Goal: Information Seeking & Learning: Learn about a topic

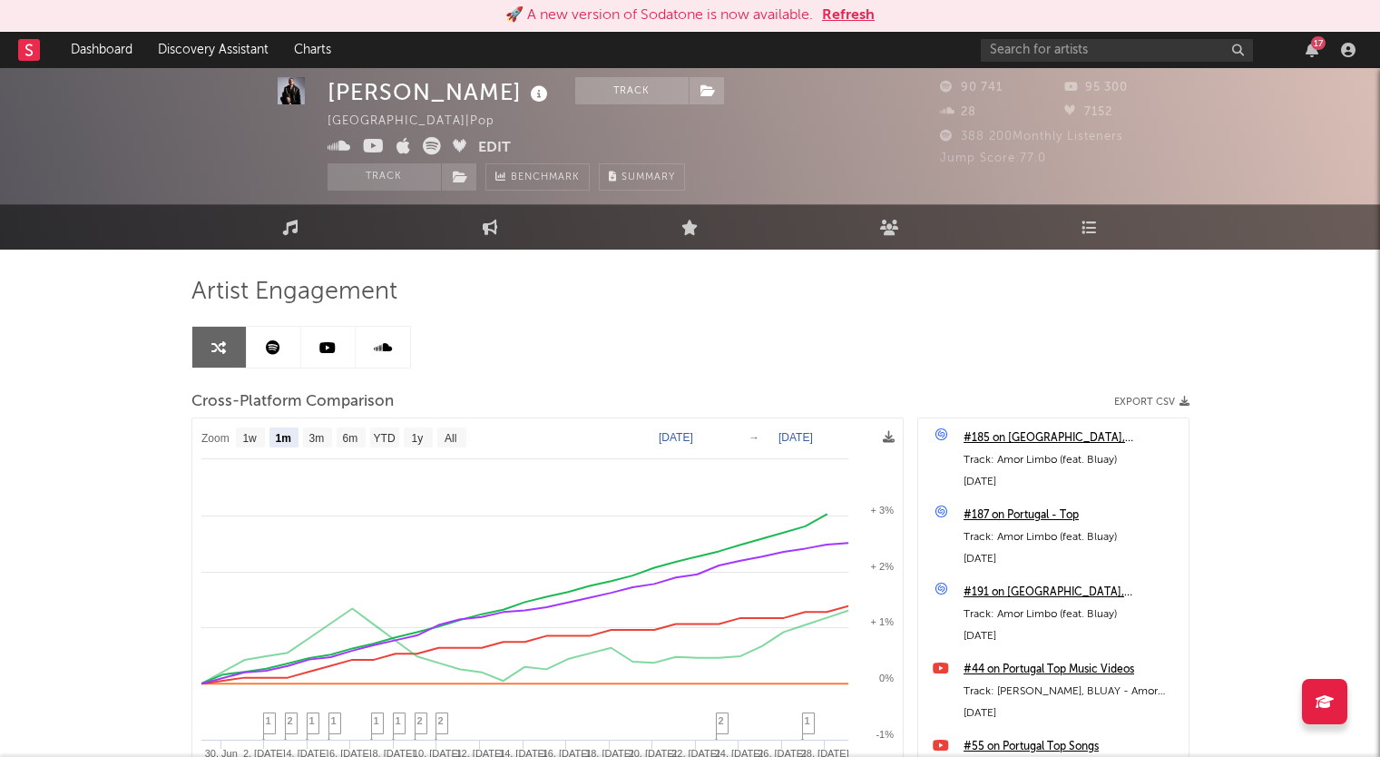
select select "1m"
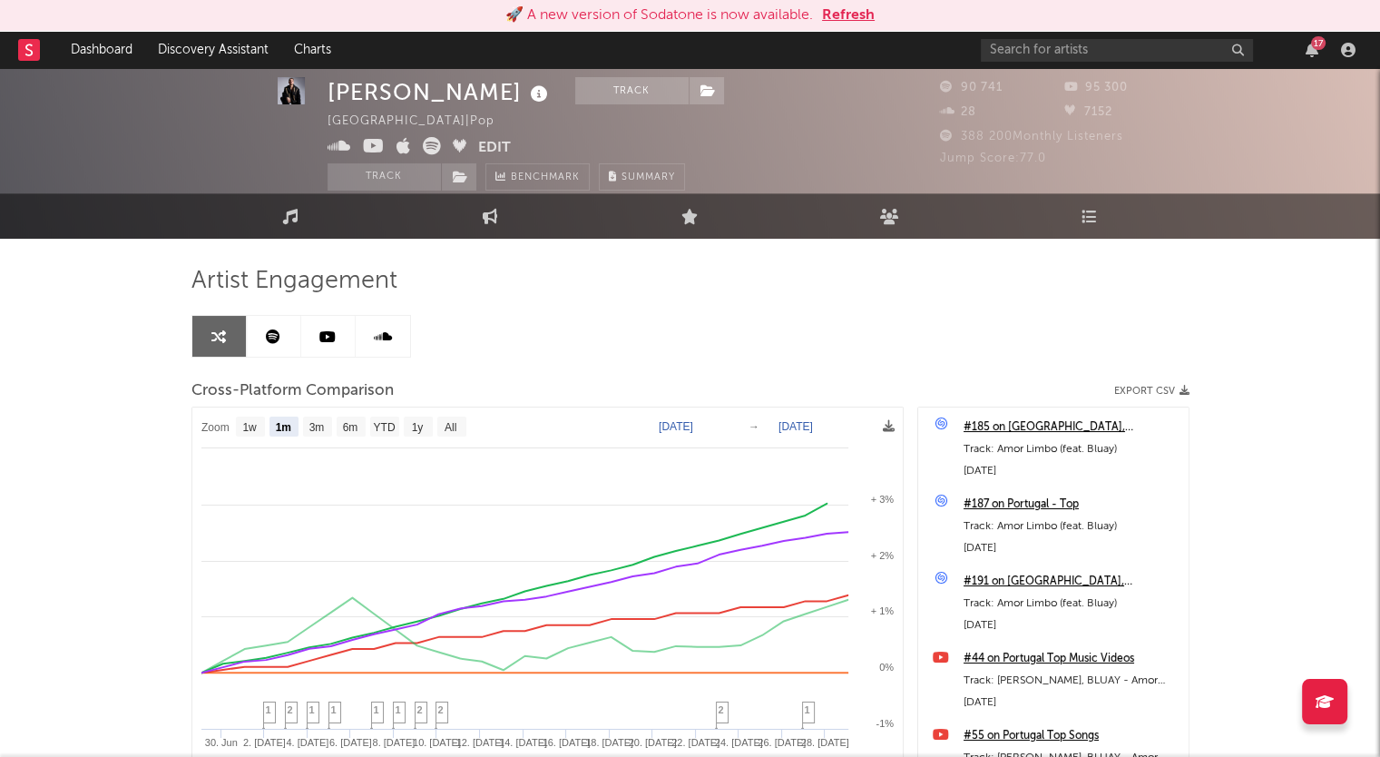
scroll to position [11, 0]
click at [1038, 50] on input "text" at bounding box center [1117, 50] width 272 height 23
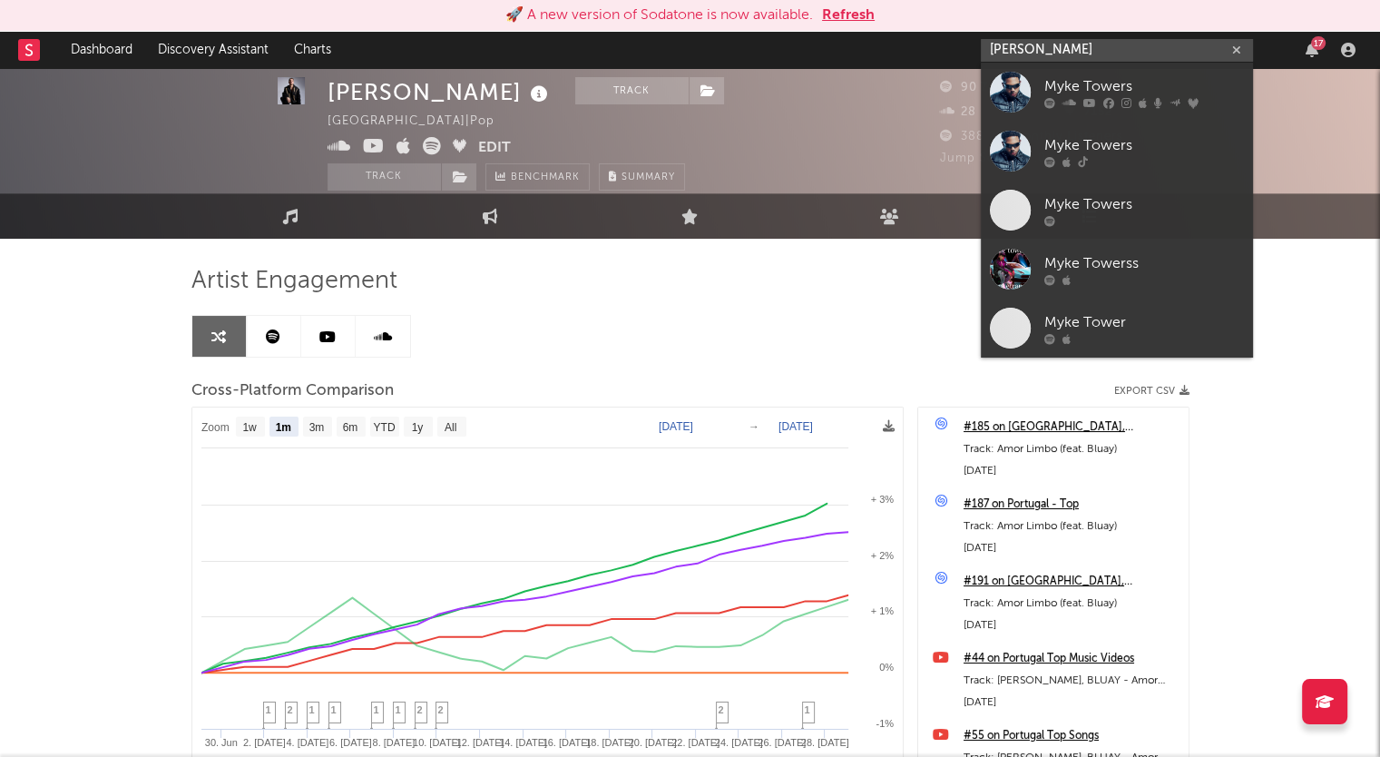
type input "myke towers"
click at [1123, 83] on div "Myke Towers" at bounding box center [1145, 86] width 200 height 22
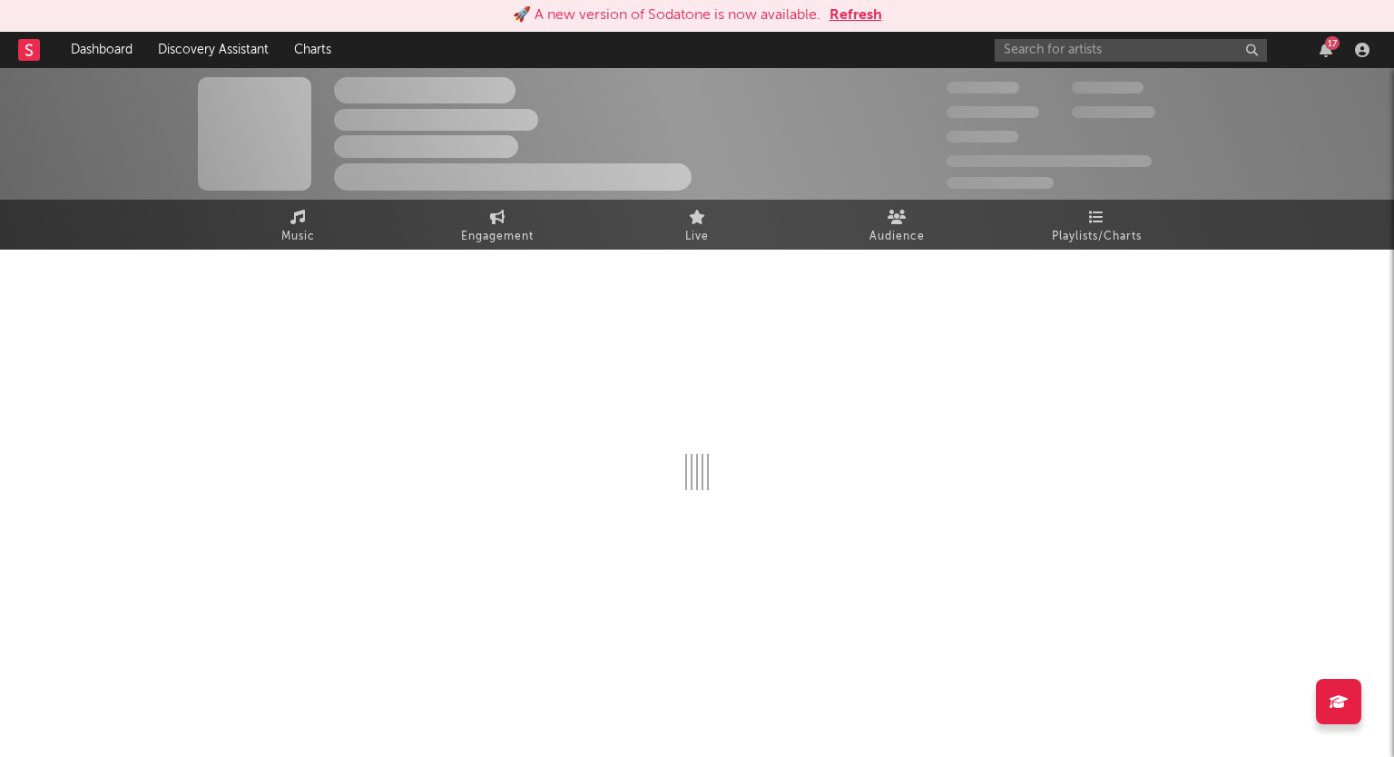
select select "6m"
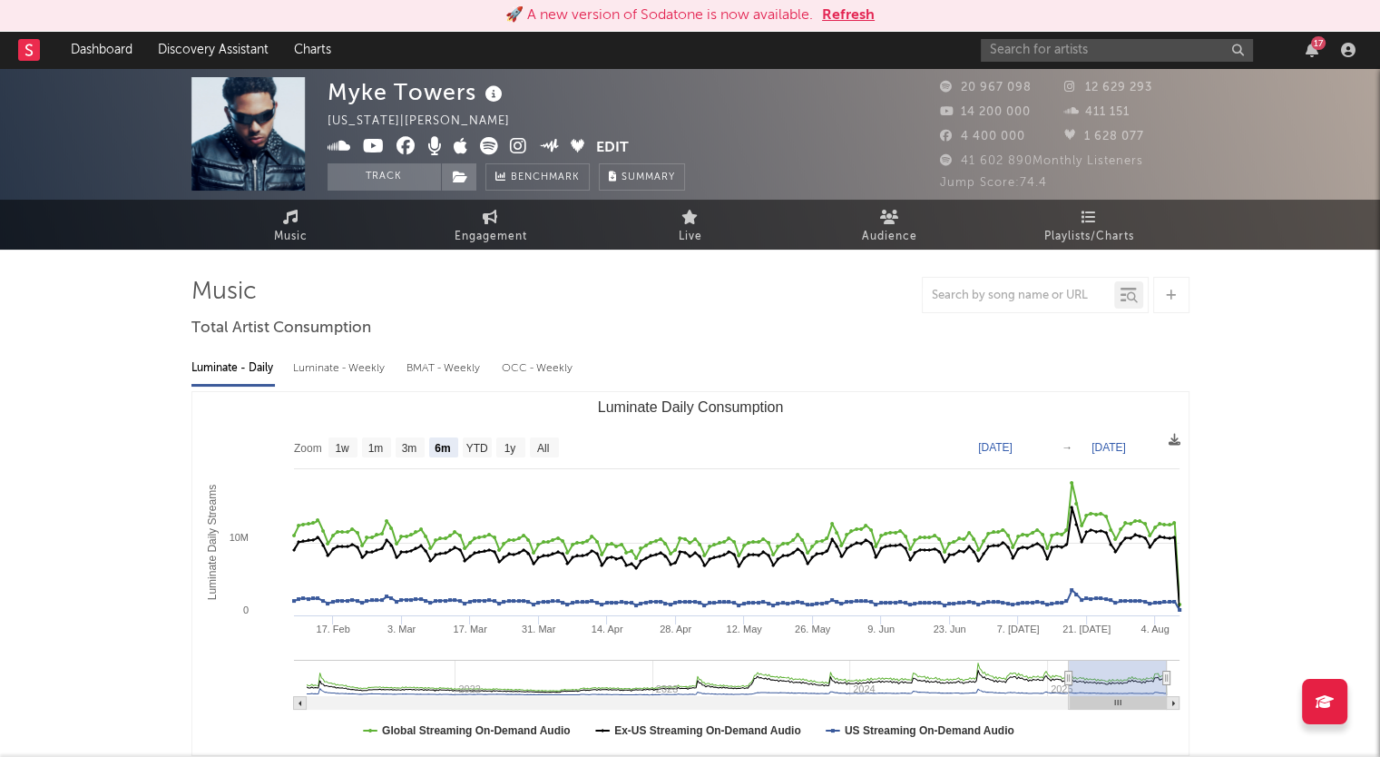
click at [878, 233] on span "Audience" at bounding box center [889, 237] width 55 height 22
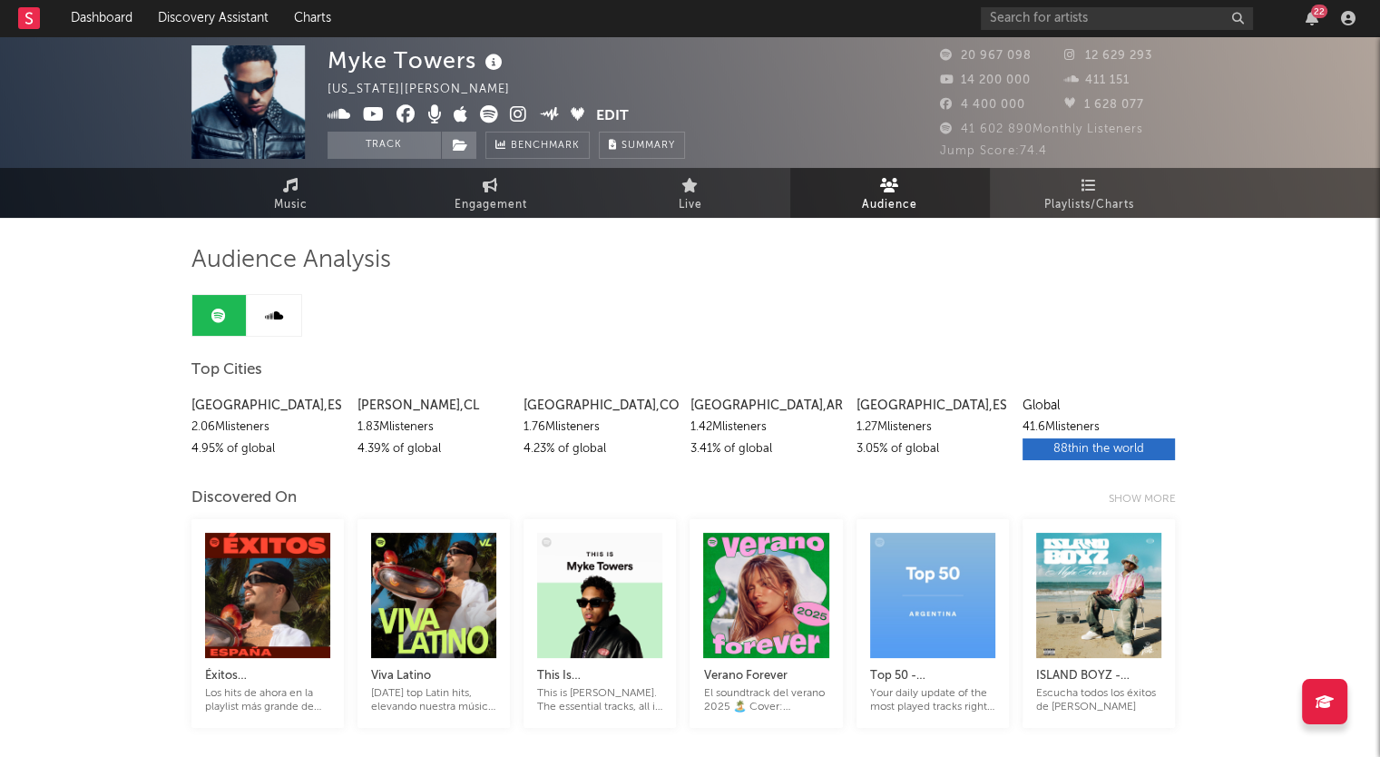
click at [1143, 506] on div "Show more" at bounding box center [1149, 499] width 81 height 22
click at [1136, 495] on div "Show less" at bounding box center [1154, 499] width 72 height 22
click at [1119, 499] on div "Show more" at bounding box center [1149, 499] width 81 height 22
click at [1118, 499] on div "Show less" at bounding box center [1154, 499] width 72 height 22
click at [1143, 499] on div "Show more" at bounding box center [1149, 499] width 81 height 22
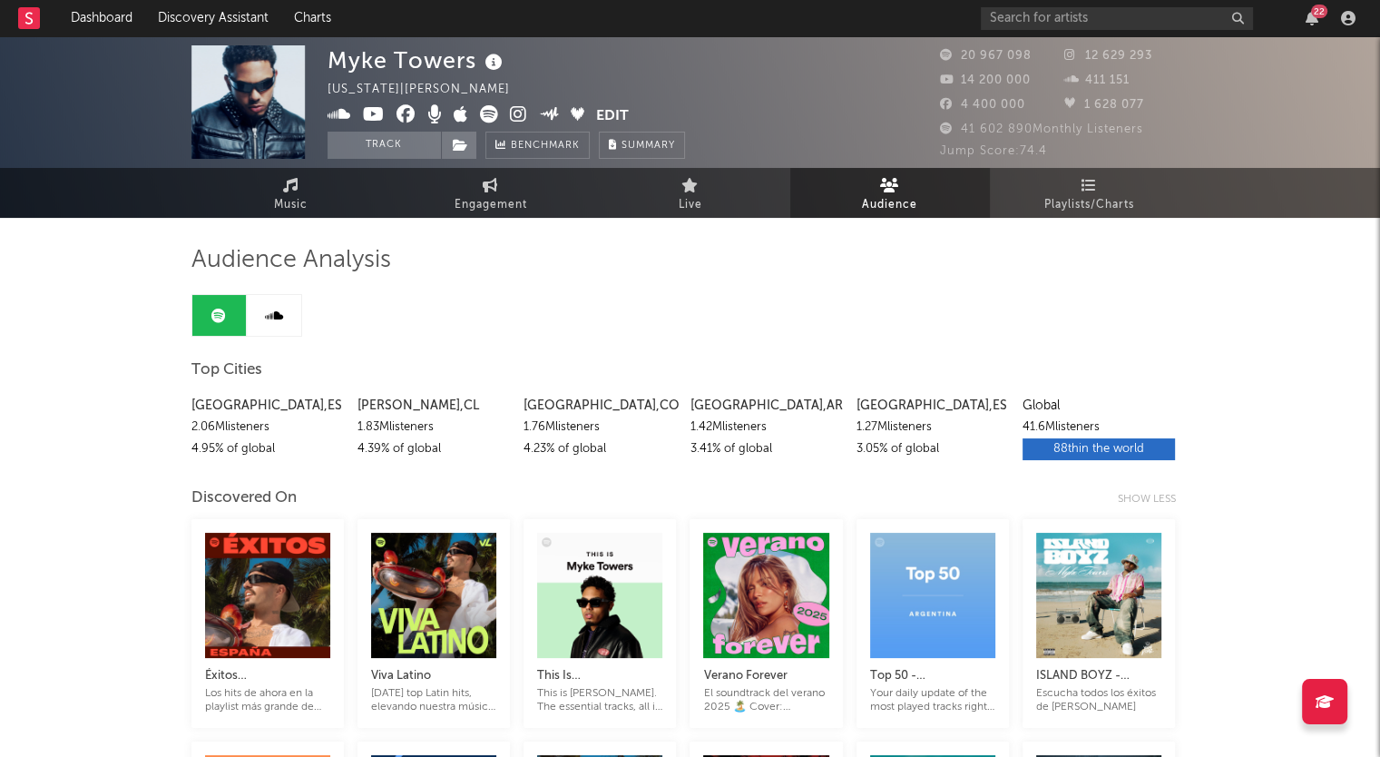
click at [302, 208] on span "Music" at bounding box center [291, 205] width 34 height 22
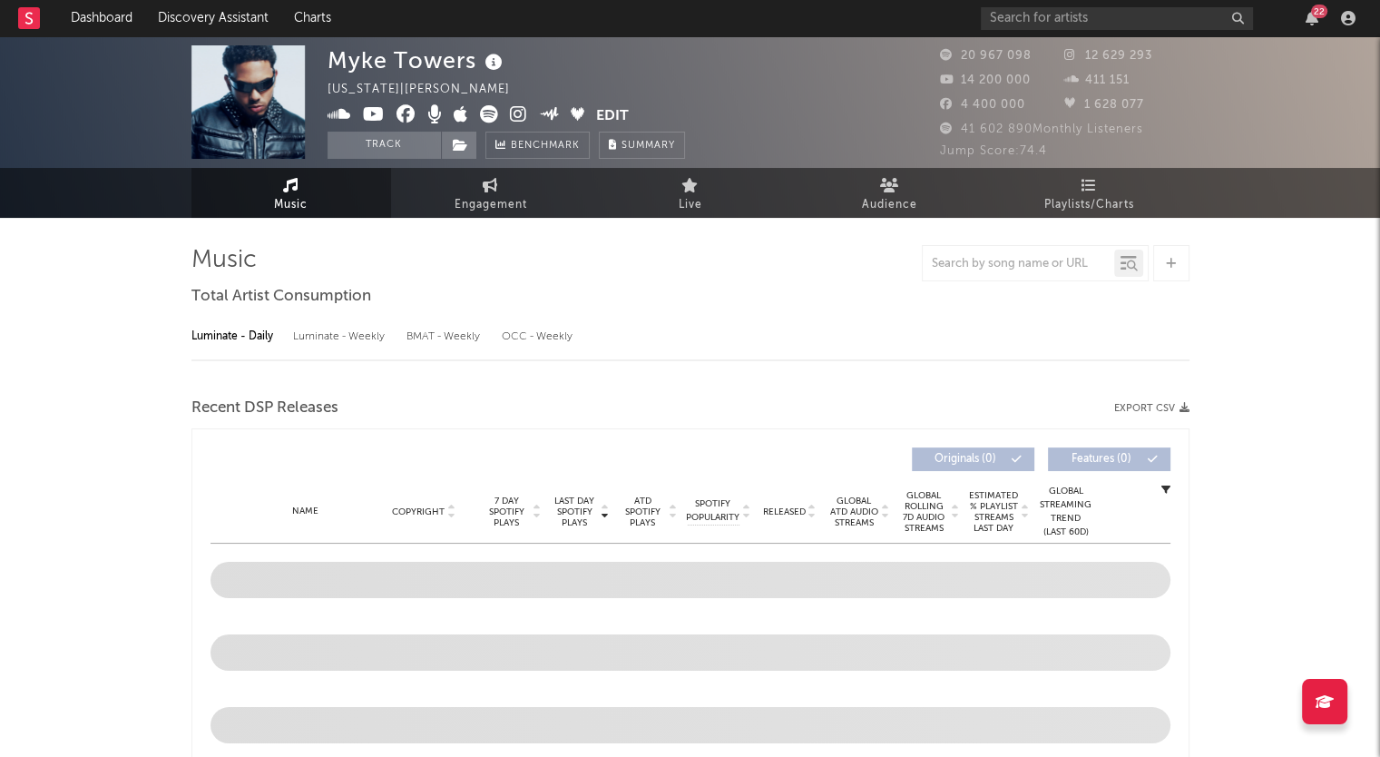
select select "6m"
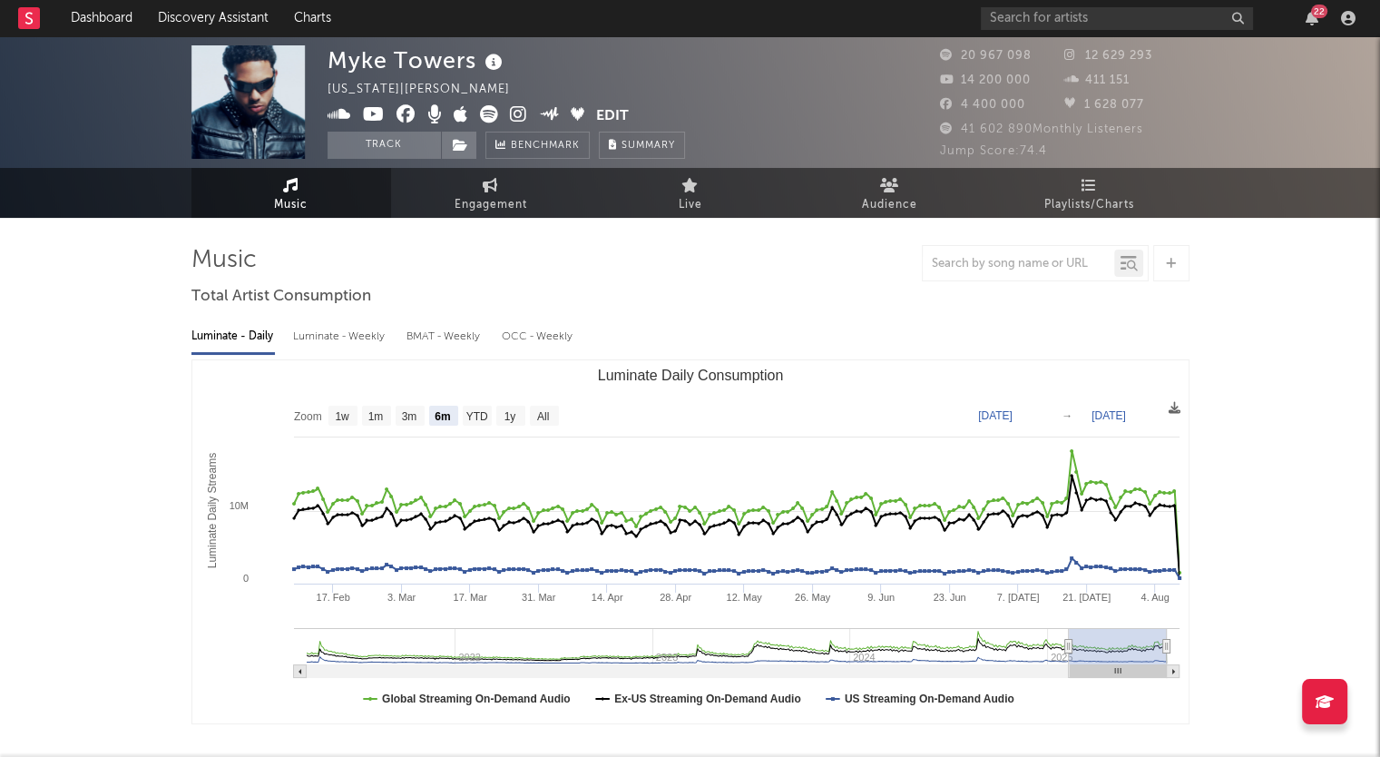
drag, startPoint x: 891, startPoint y: 196, endPoint x: 882, endPoint y: 191, distance: 10.1
click at [891, 196] on span "Audience" at bounding box center [889, 205] width 55 height 22
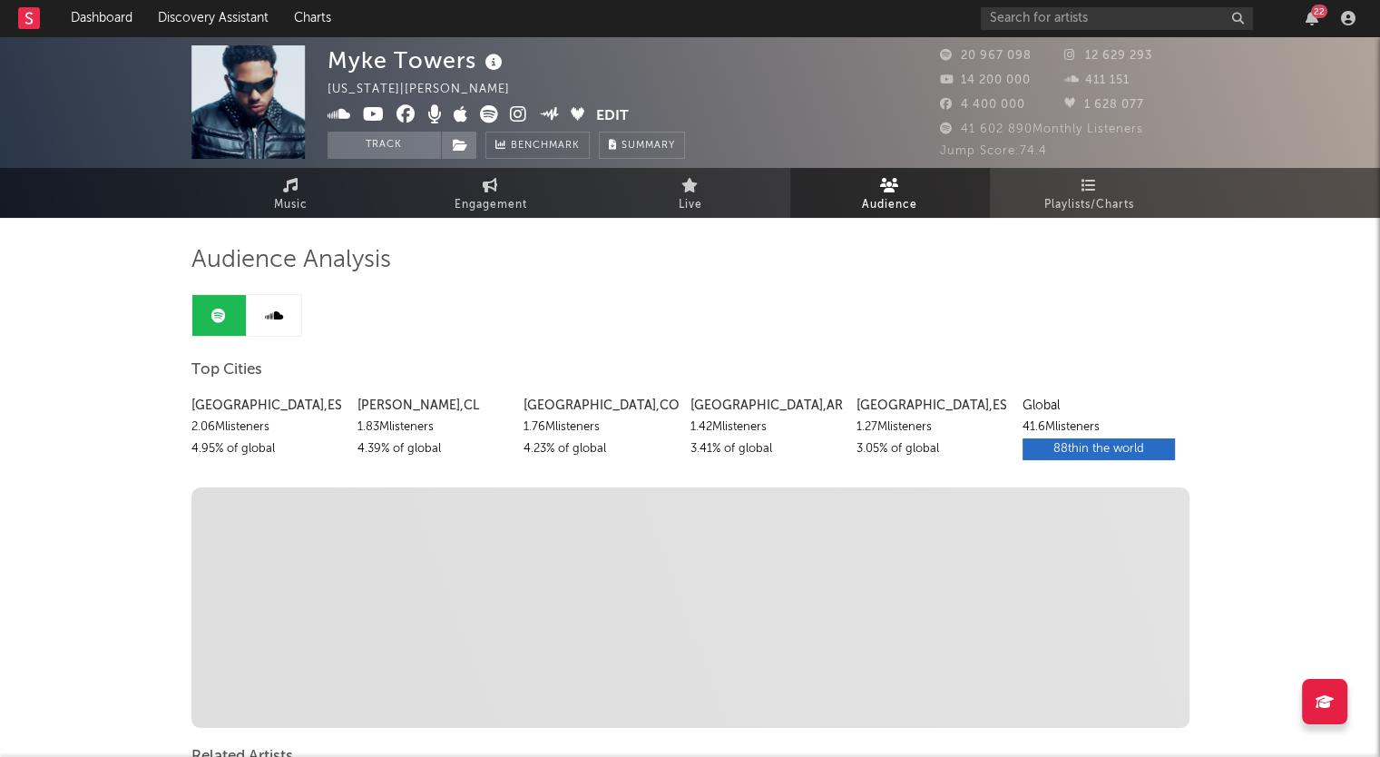
click at [562, 150] on span "Benchmark" at bounding box center [545, 146] width 69 height 22
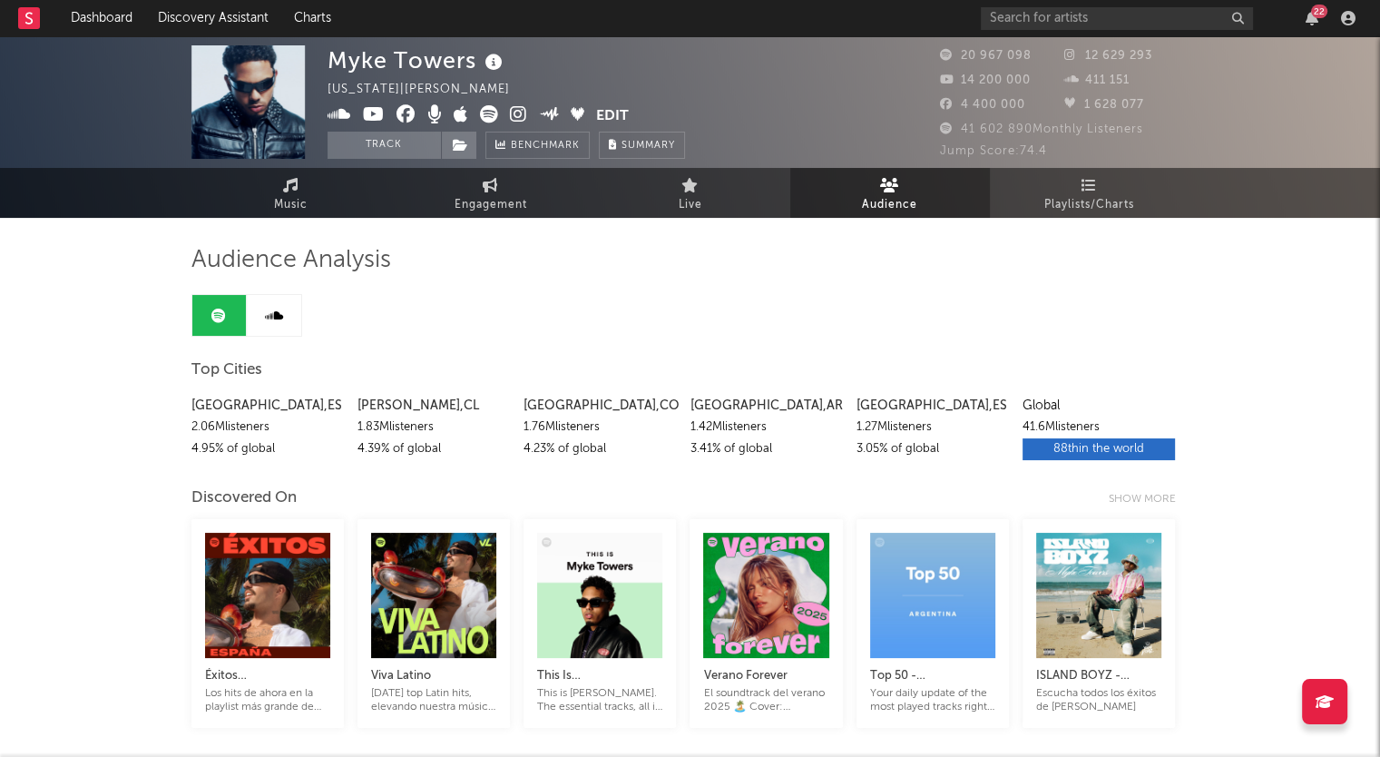
click at [1137, 500] on div "Show more" at bounding box center [1149, 499] width 81 height 22
click at [1137, 500] on div "Show less" at bounding box center [1154, 499] width 72 height 22
click at [993, 128] on span "41 602 890 Monthly Listeners" at bounding box center [1041, 129] width 203 height 12
click at [1069, 208] on span "Playlists/Charts" at bounding box center [1090, 205] width 90 height 22
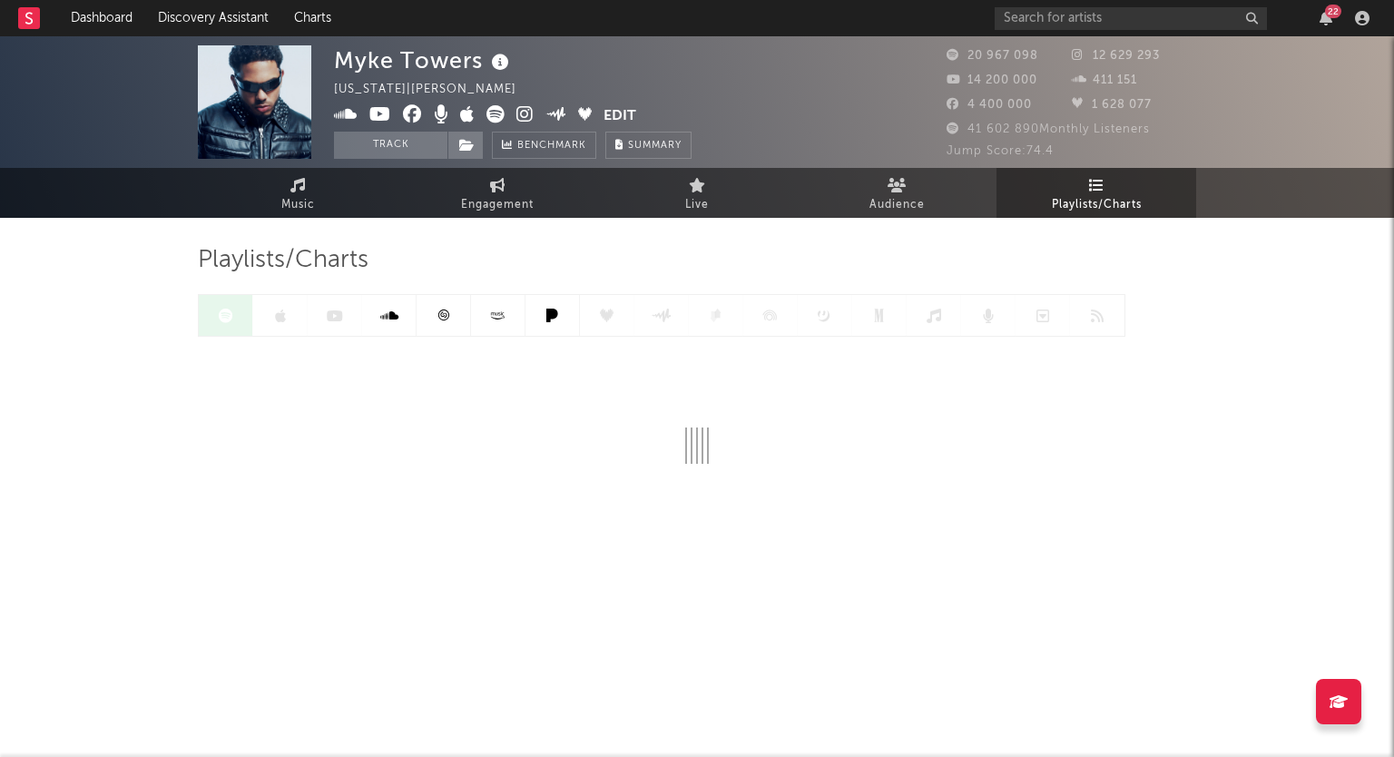
click at [508, 192] on link "Engagement" at bounding box center [497, 193] width 200 height 50
select select "1w"
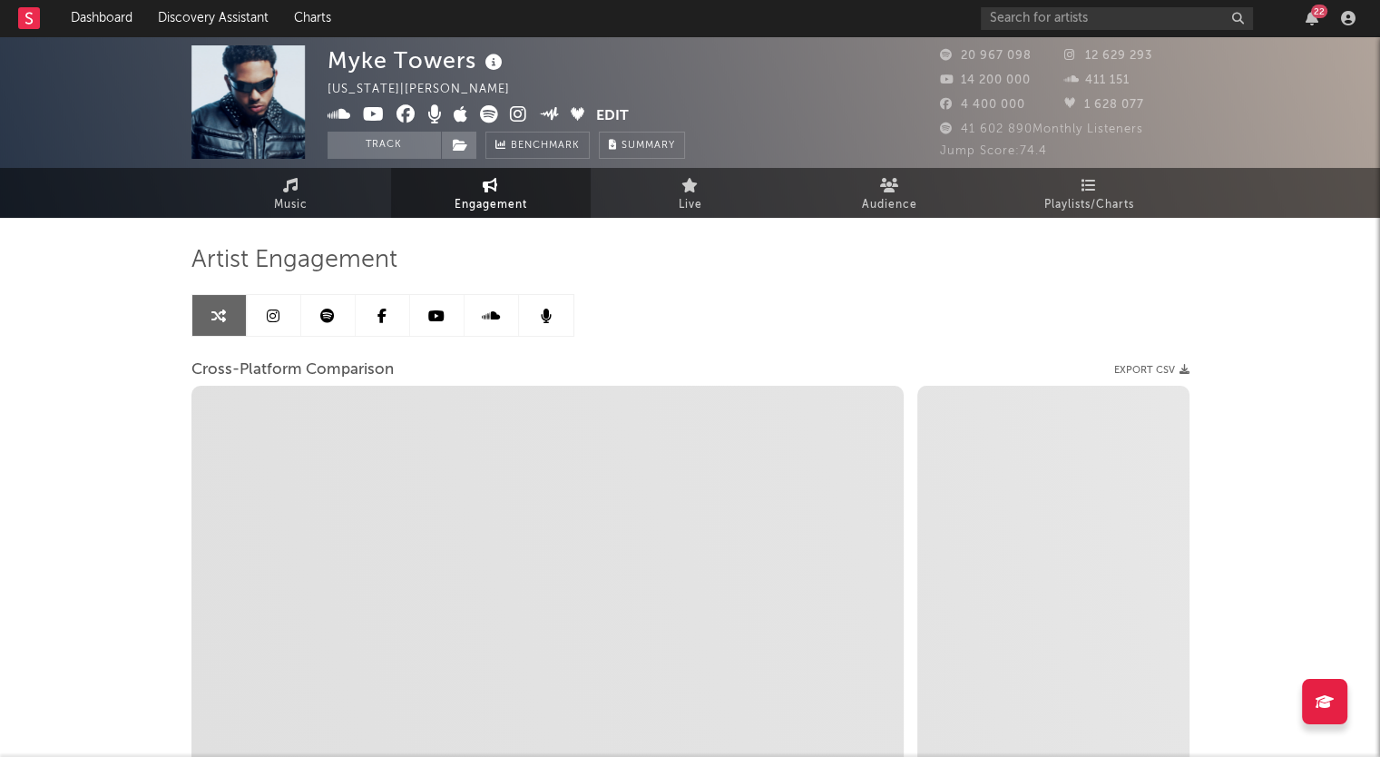
click at [330, 323] on link at bounding box center [328, 315] width 54 height 41
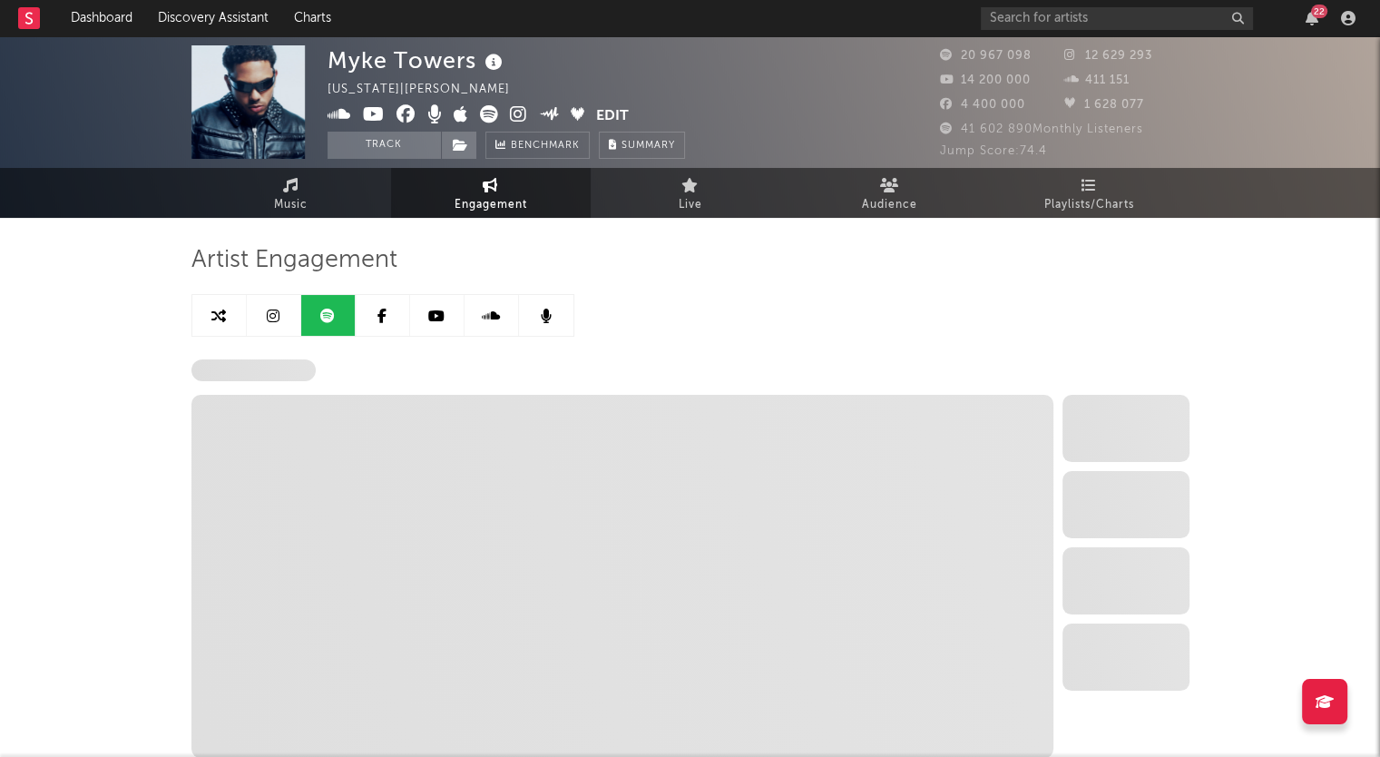
select select "6m"
select select "1w"
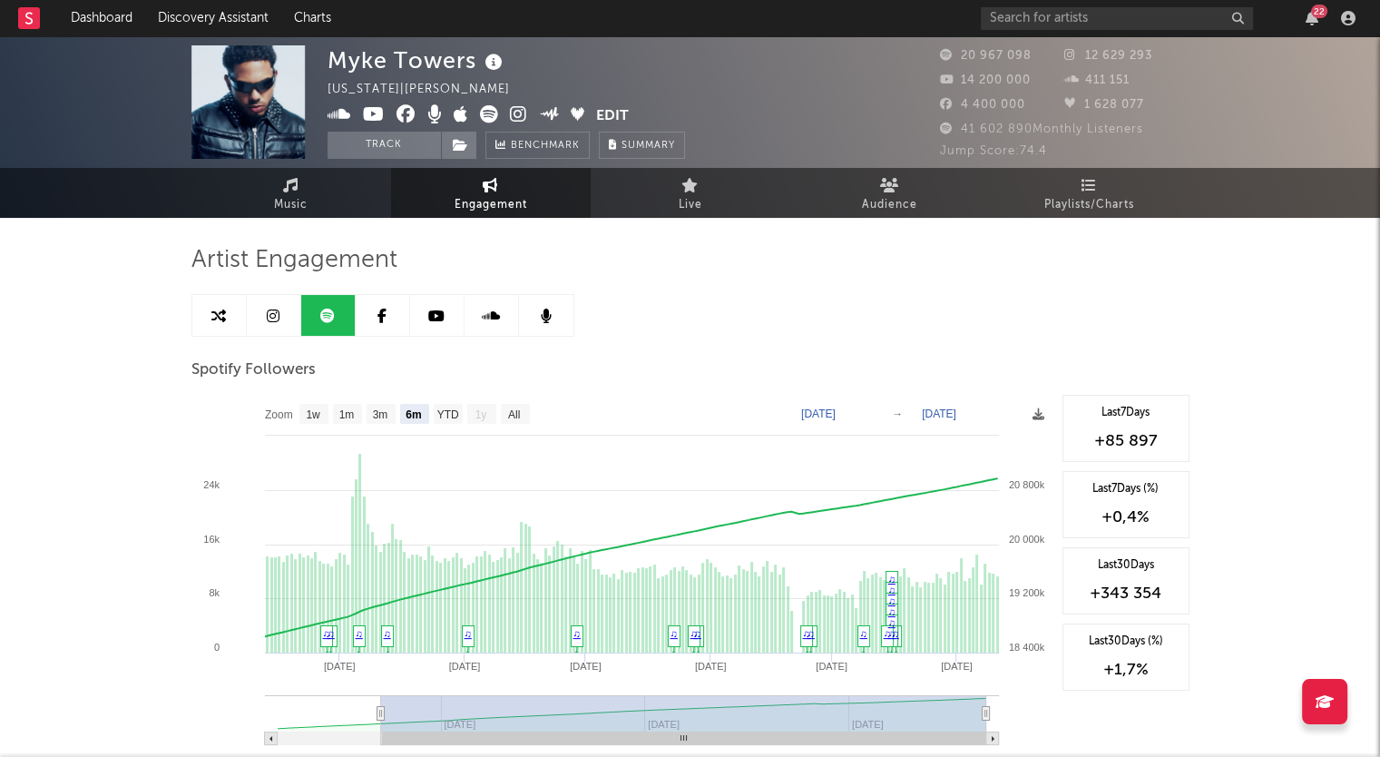
click at [245, 192] on link "Music" at bounding box center [291, 193] width 200 height 50
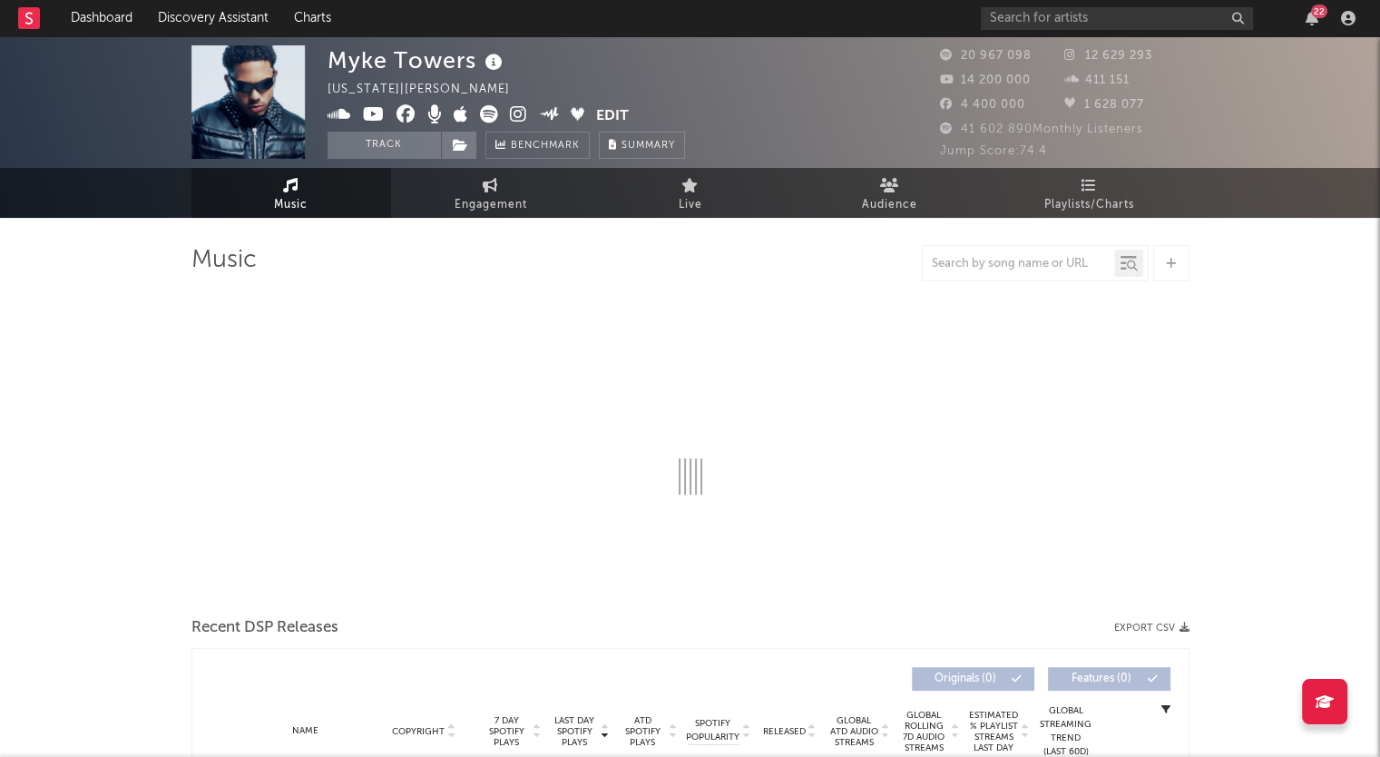
select select "6m"
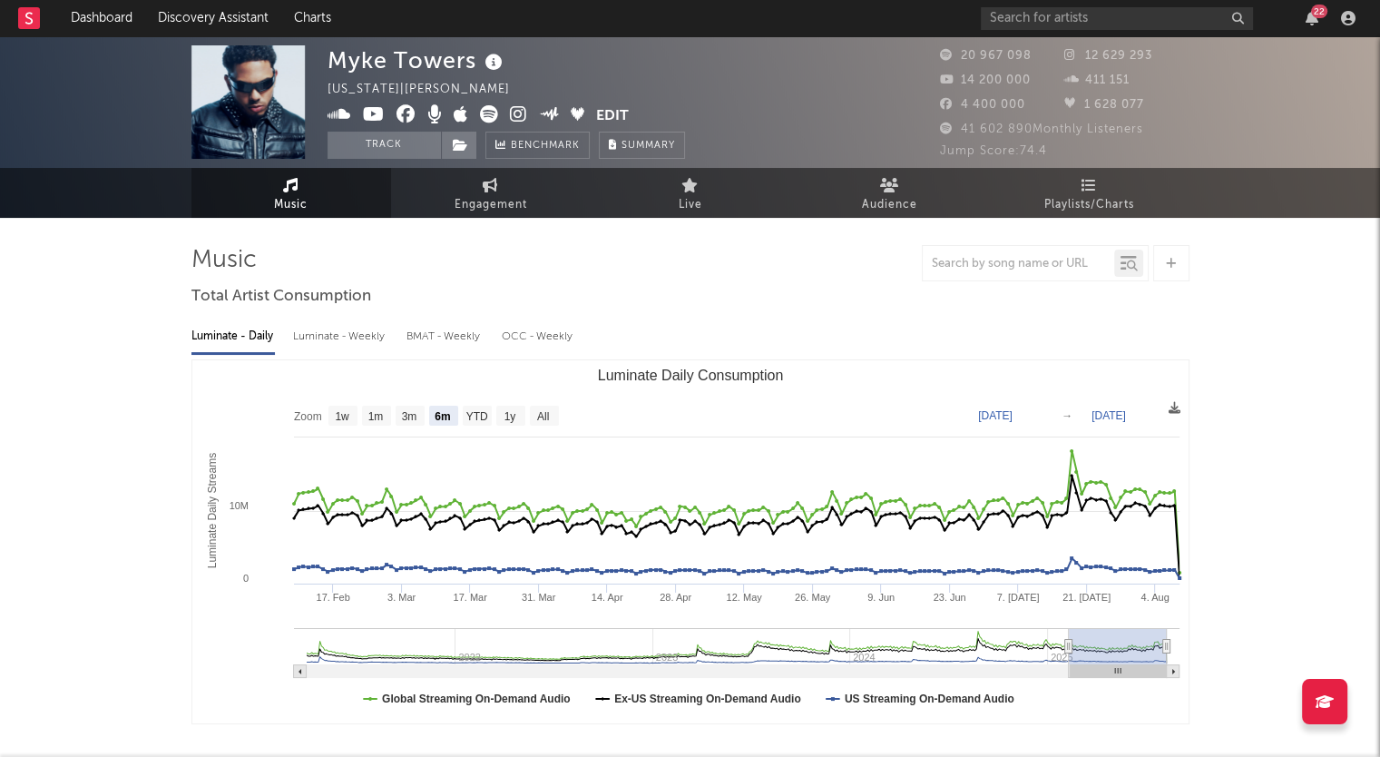
click at [711, 197] on link "Live" at bounding box center [691, 193] width 200 height 50
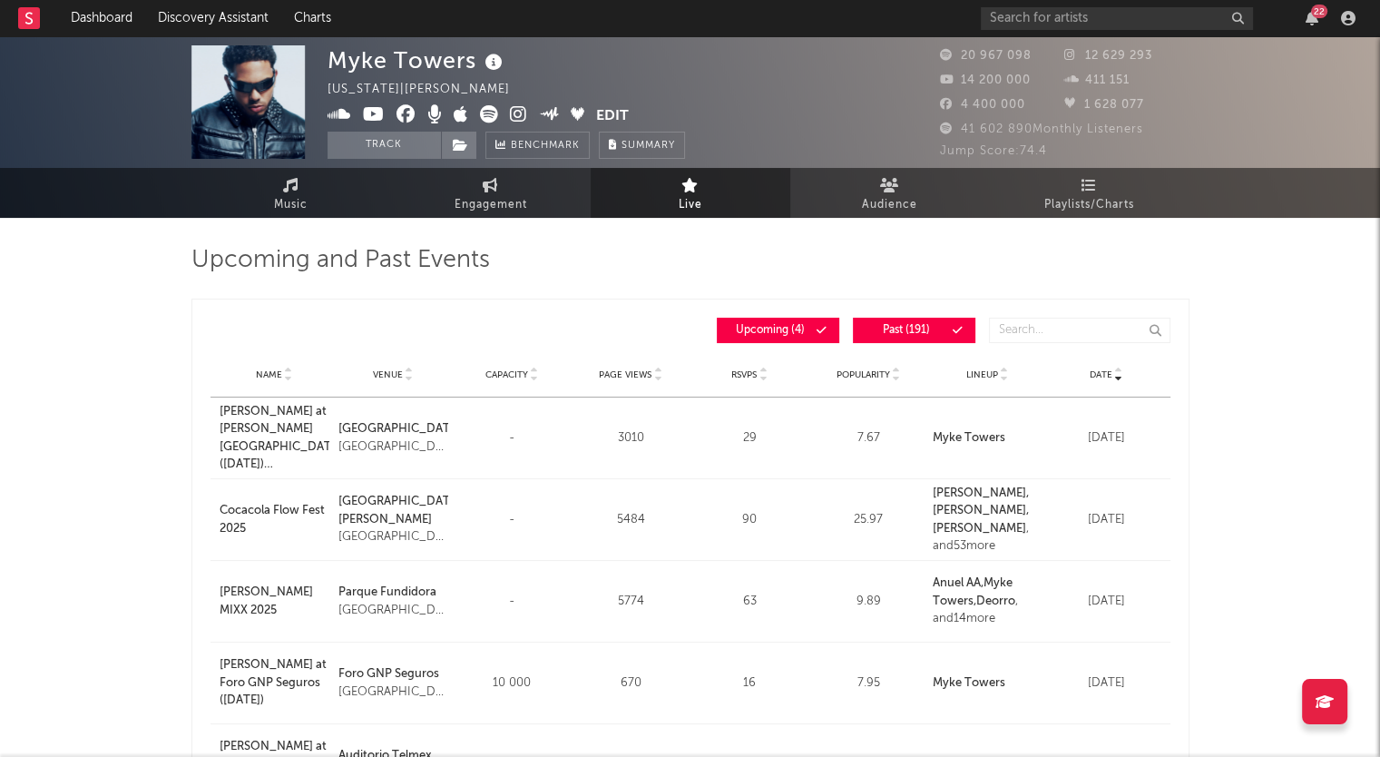
click at [1094, 203] on span "Playlists/Charts" at bounding box center [1090, 205] width 90 height 22
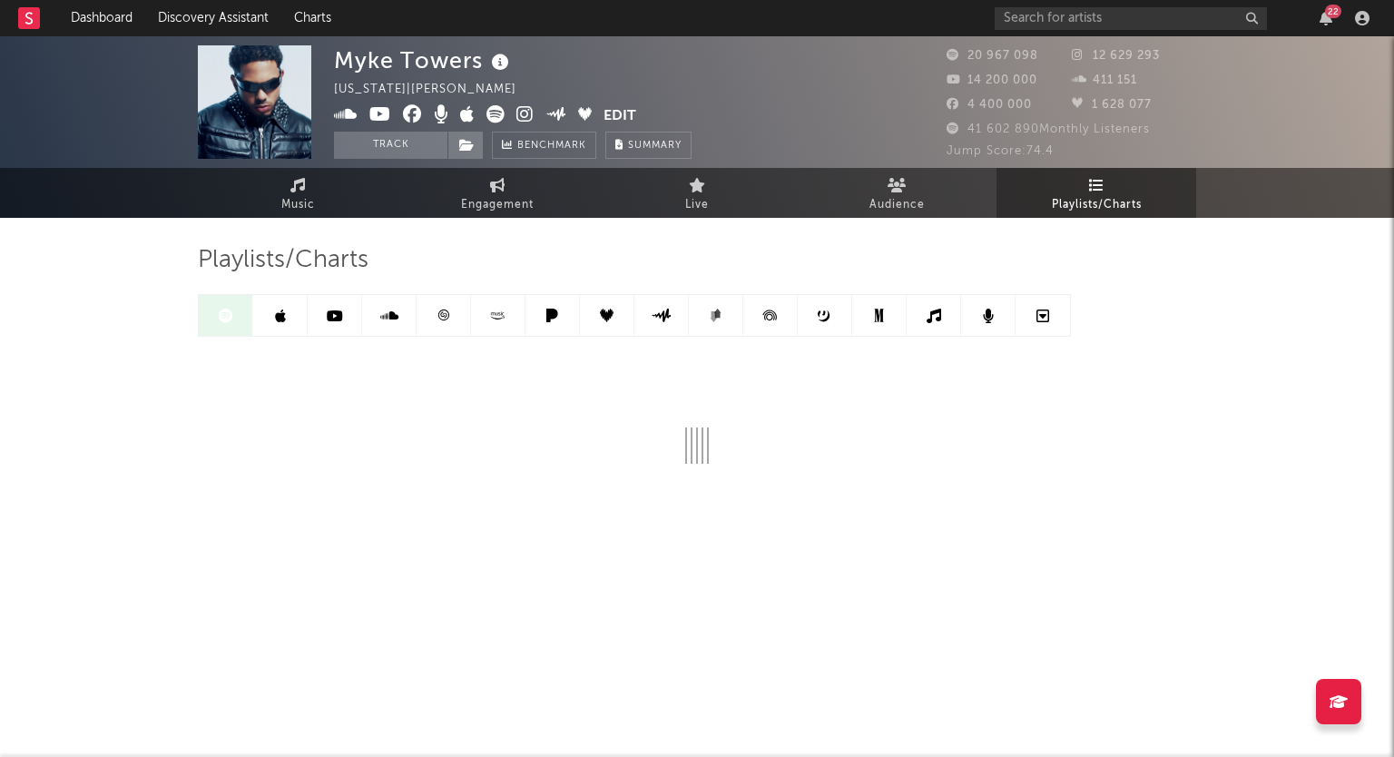
click at [78, 330] on div "[PERSON_NAME] [US_STATE] | [PERSON_NAME] latino Edit Track Benchmark Summary 20…" at bounding box center [697, 336] width 1394 height 600
click at [645, 132] on button "Summary" at bounding box center [648, 145] width 86 height 27
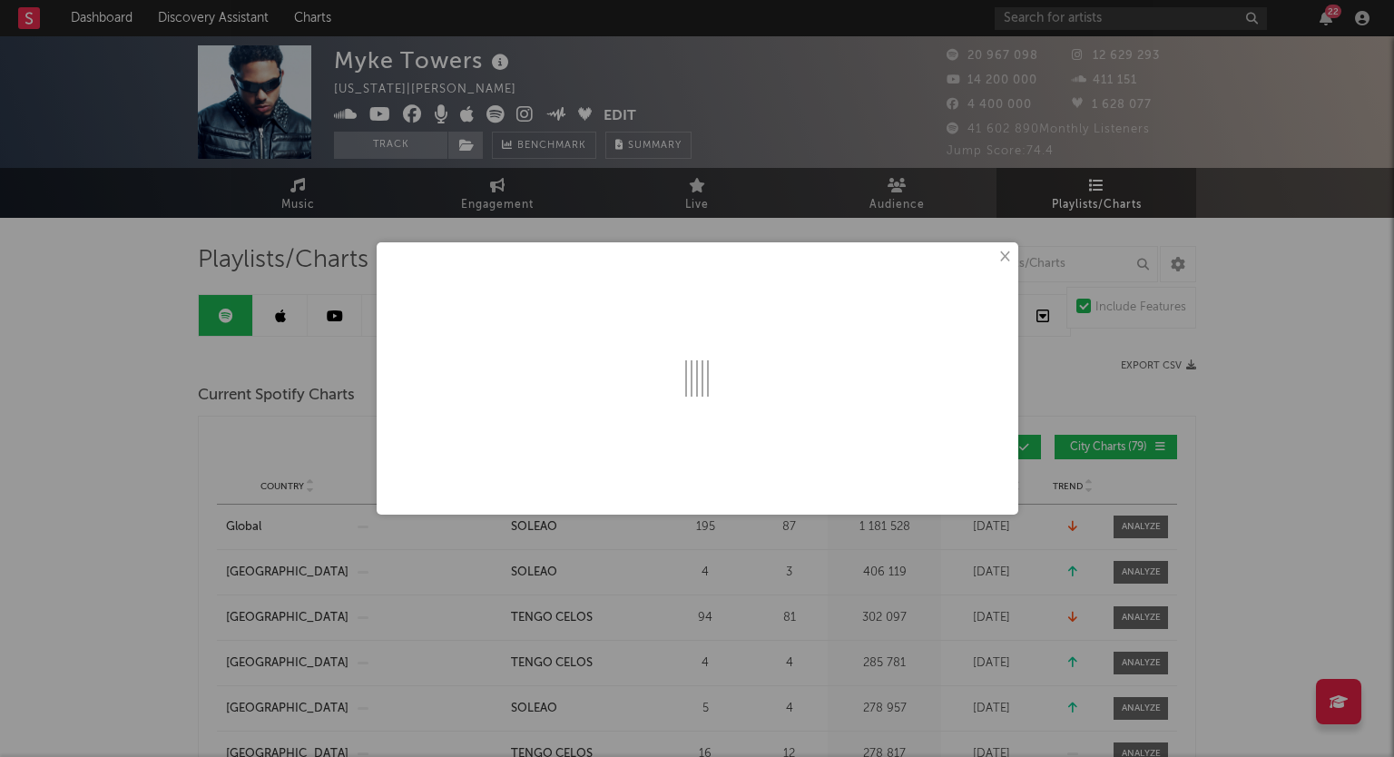
click at [1002, 257] on button "×" at bounding box center [1004, 257] width 20 height 20
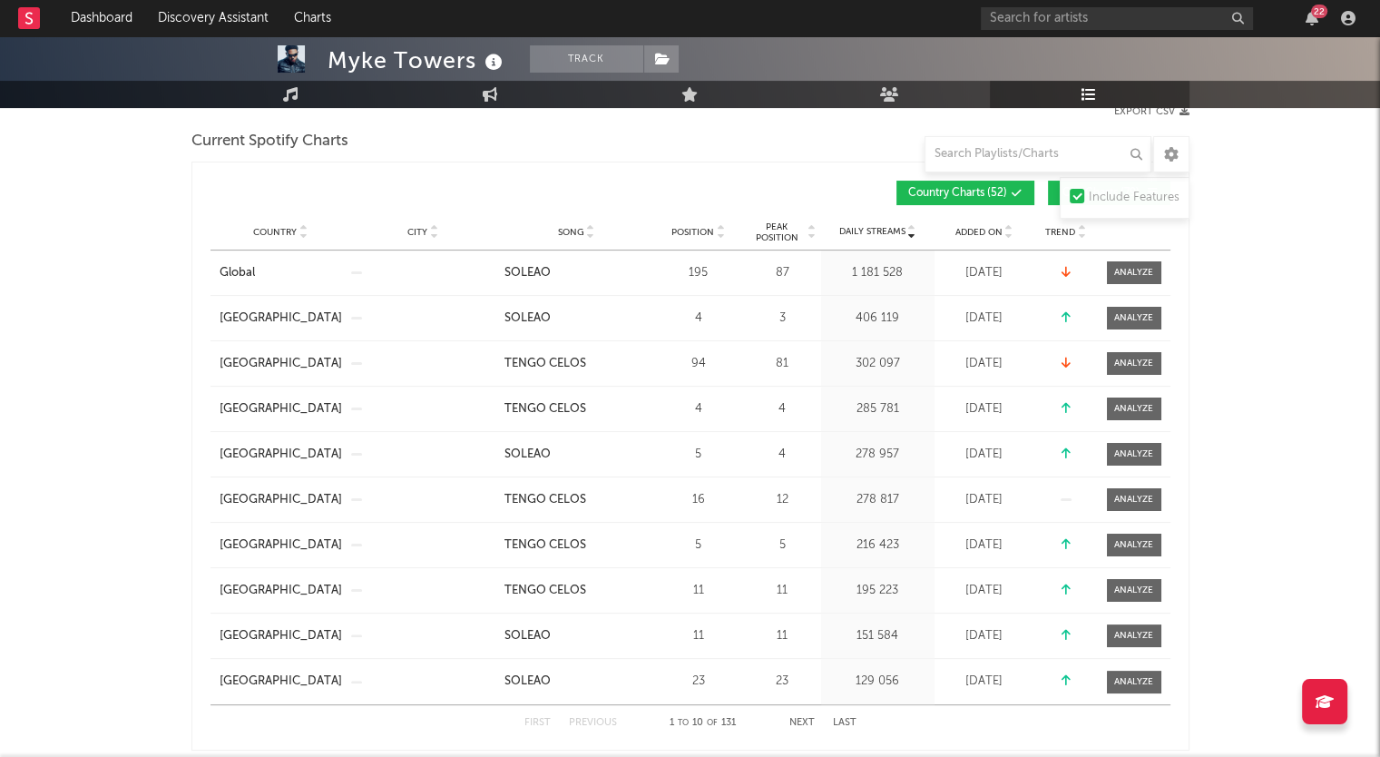
scroll to position [256, 0]
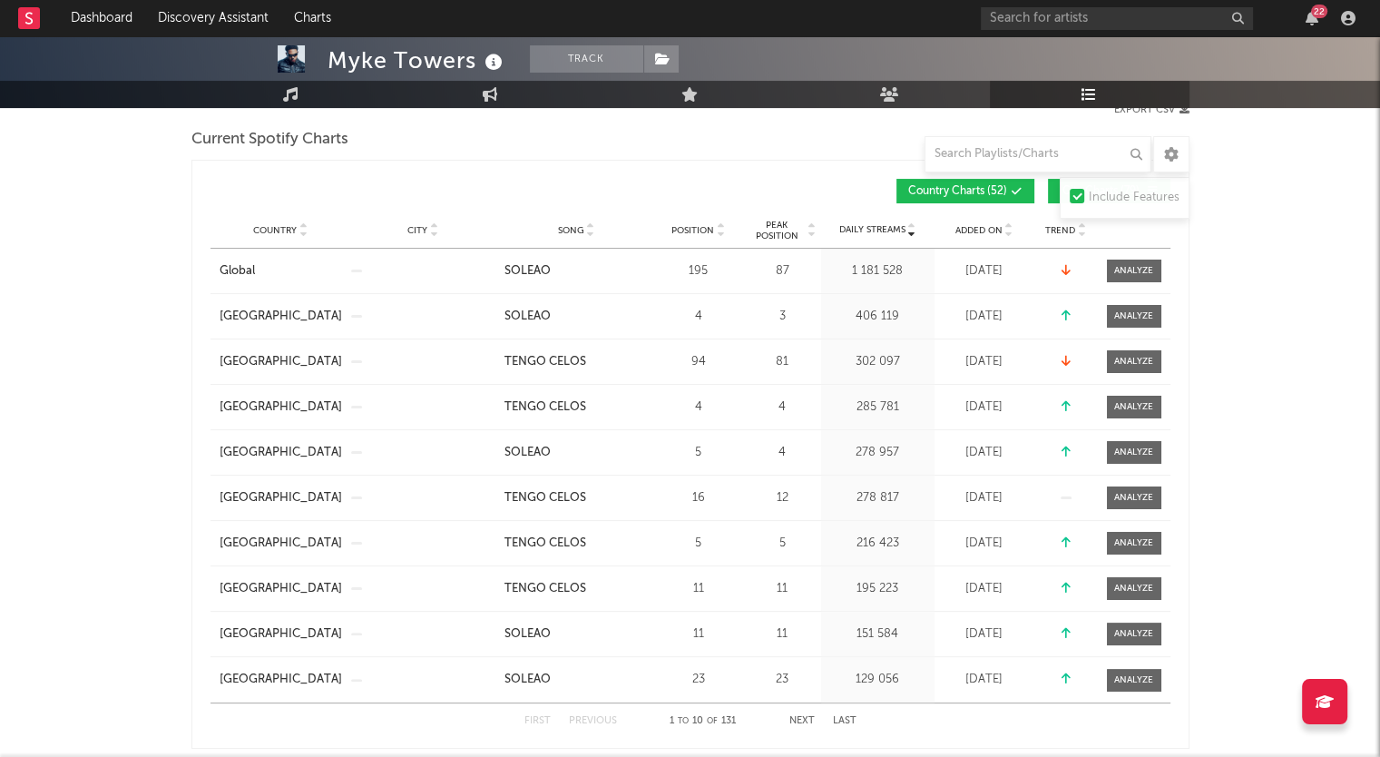
click at [1020, 190] on icon at bounding box center [1017, 191] width 11 height 11
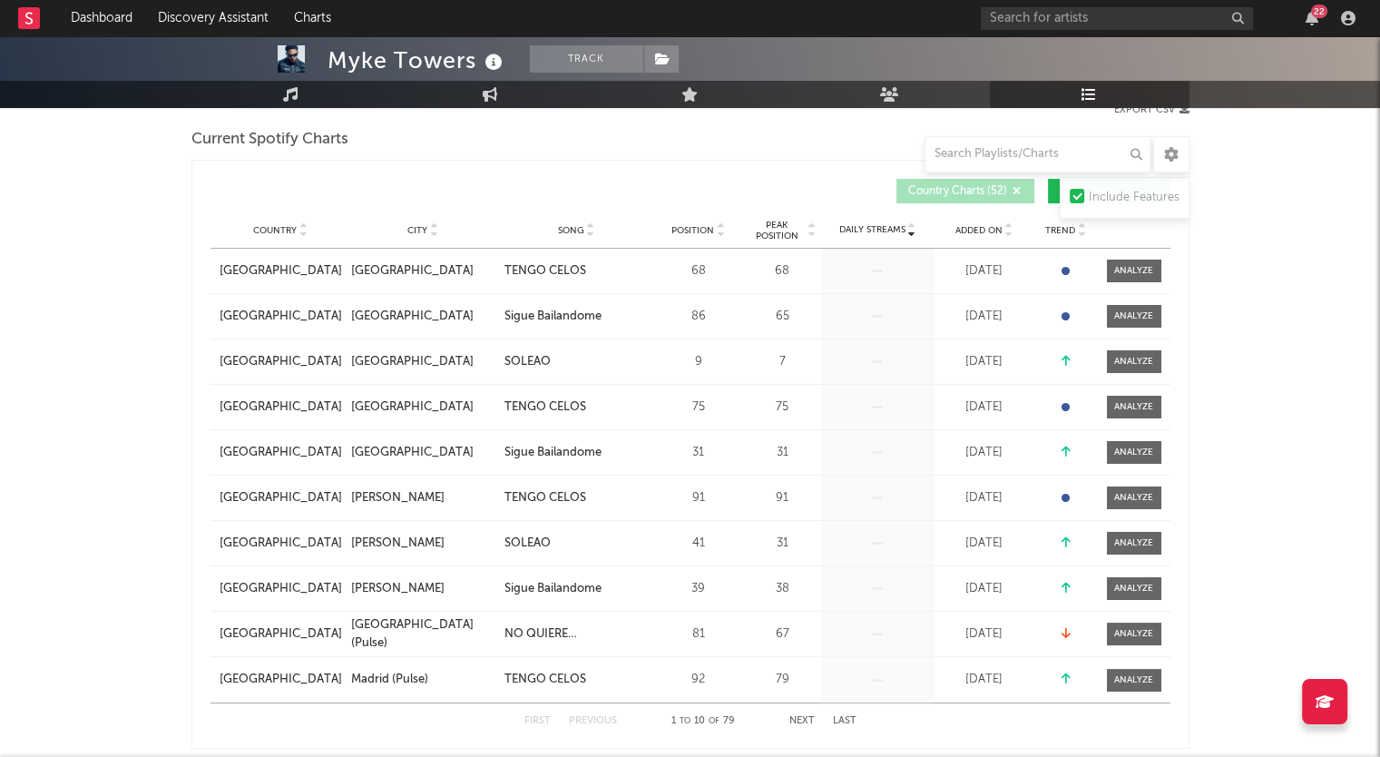
click at [1022, 187] on icon at bounding box center [1017, 191] width 11 height 11
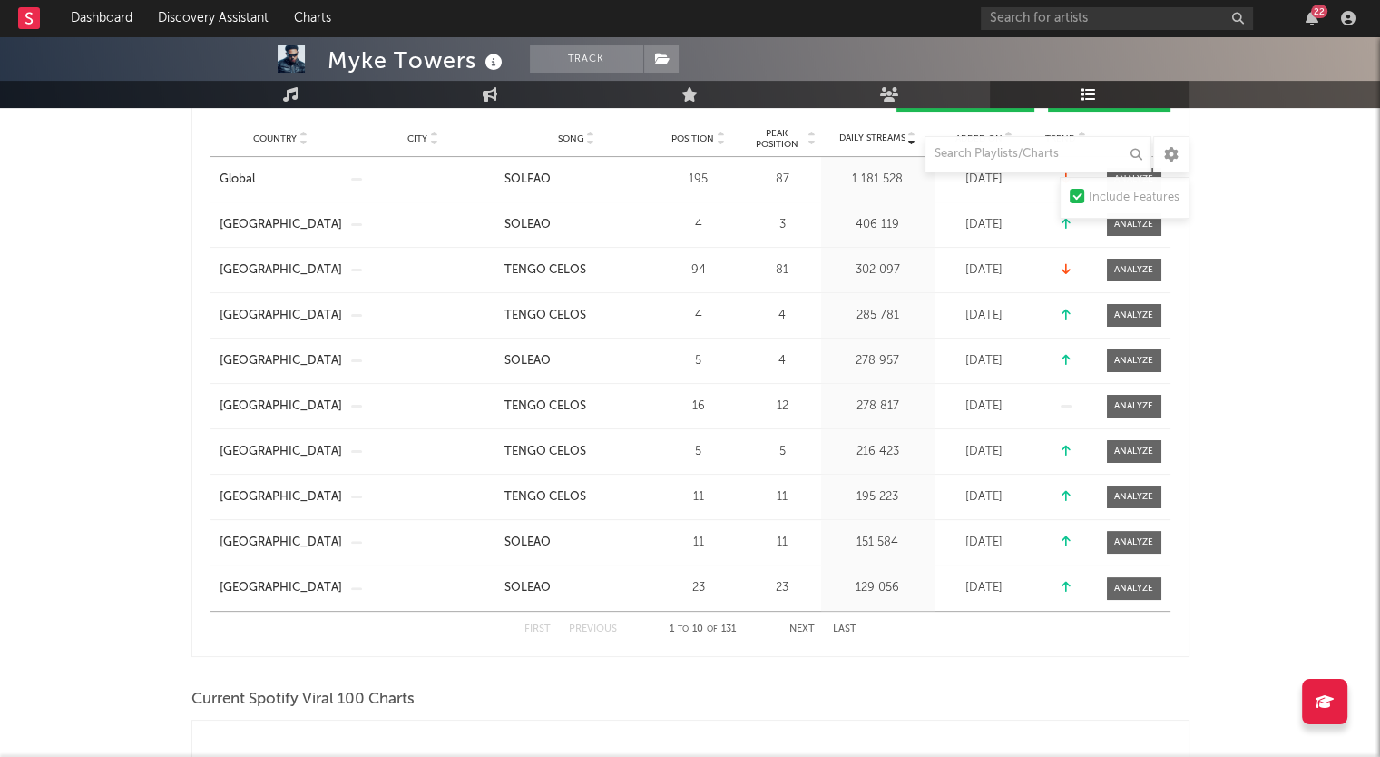
scroll to position [350, 0]
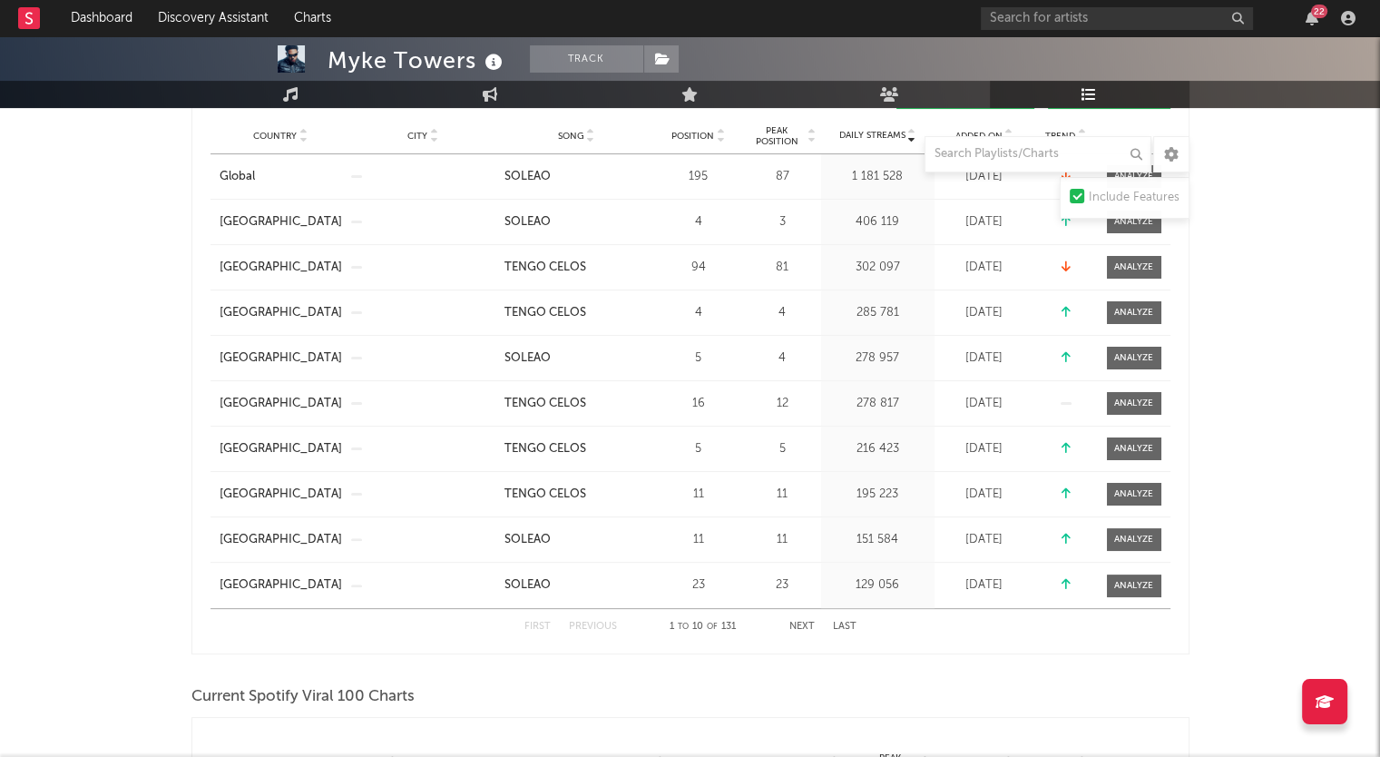
click at [797, 623] on button "Next" at bounding box center [802, 627] width 25 height 10
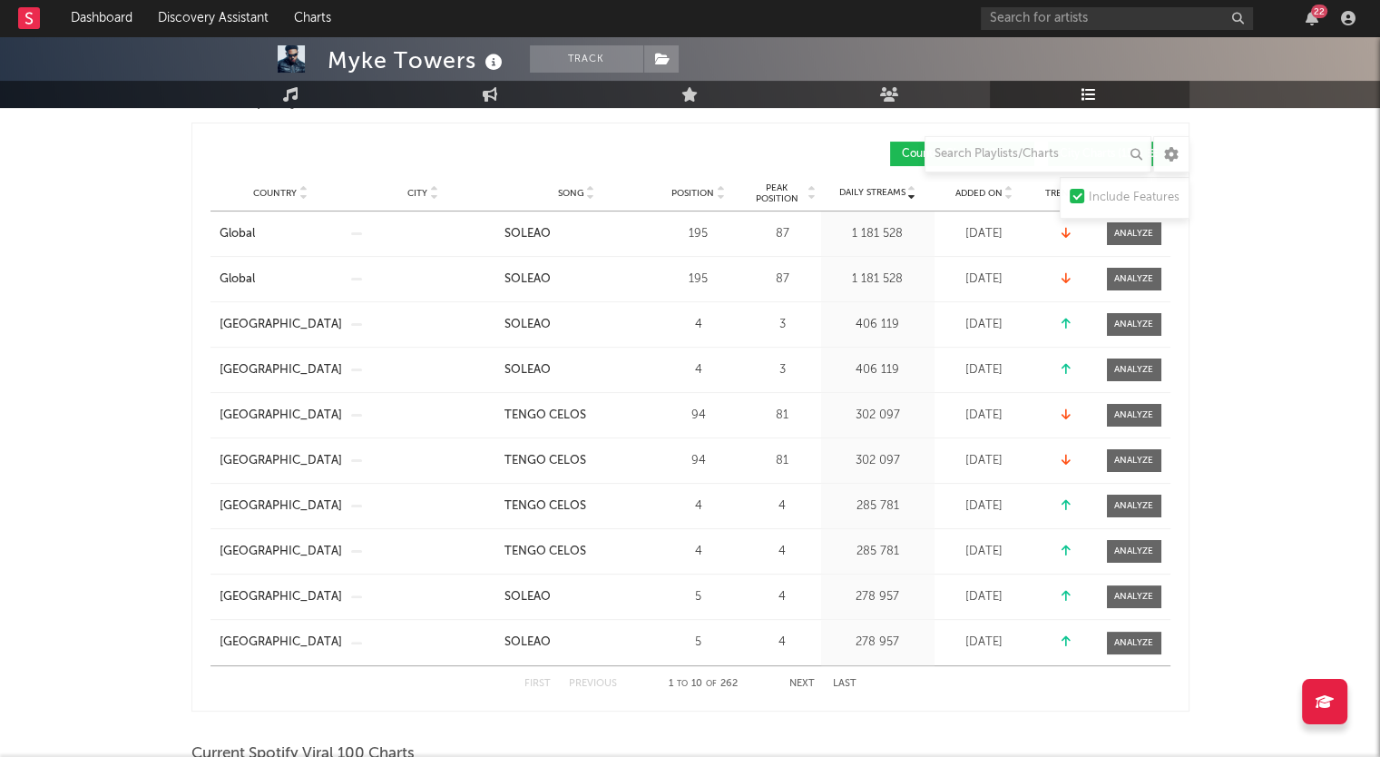
scroll to position [292, 0]
click at [798, 683] on button "Next" at bounding box center [802, 685] width 25 height 10
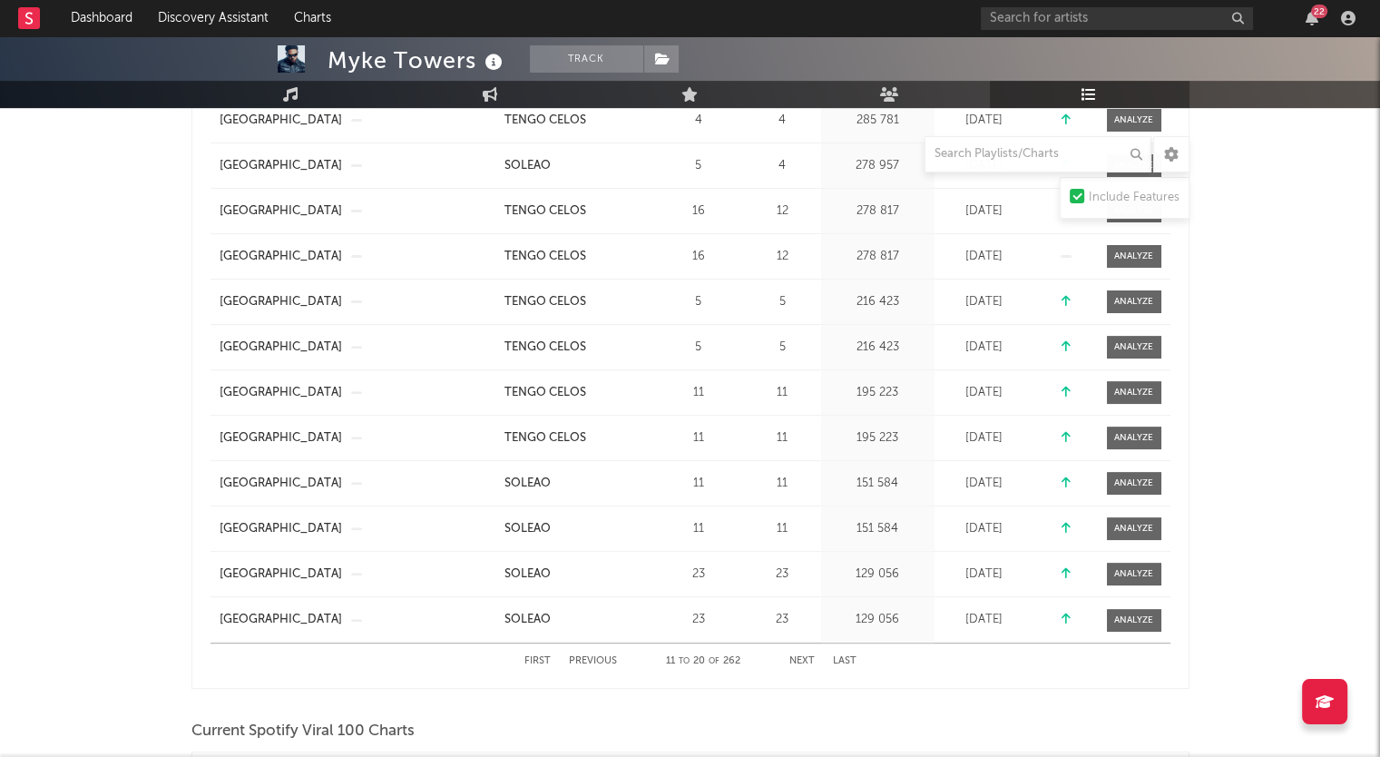
scroll to position [565, 0]
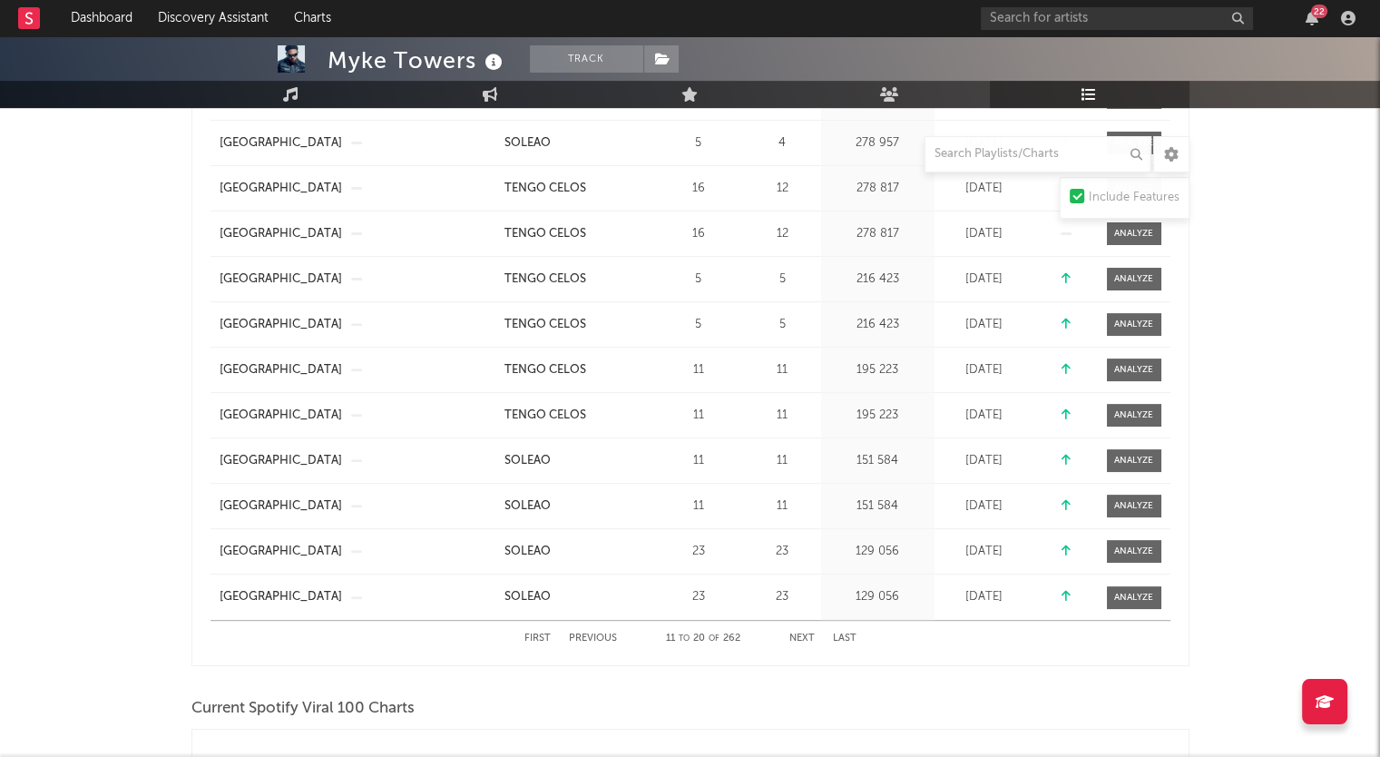
click at [813, 637] on button "Next" at bounding box center [802, 638] width 25 height 10
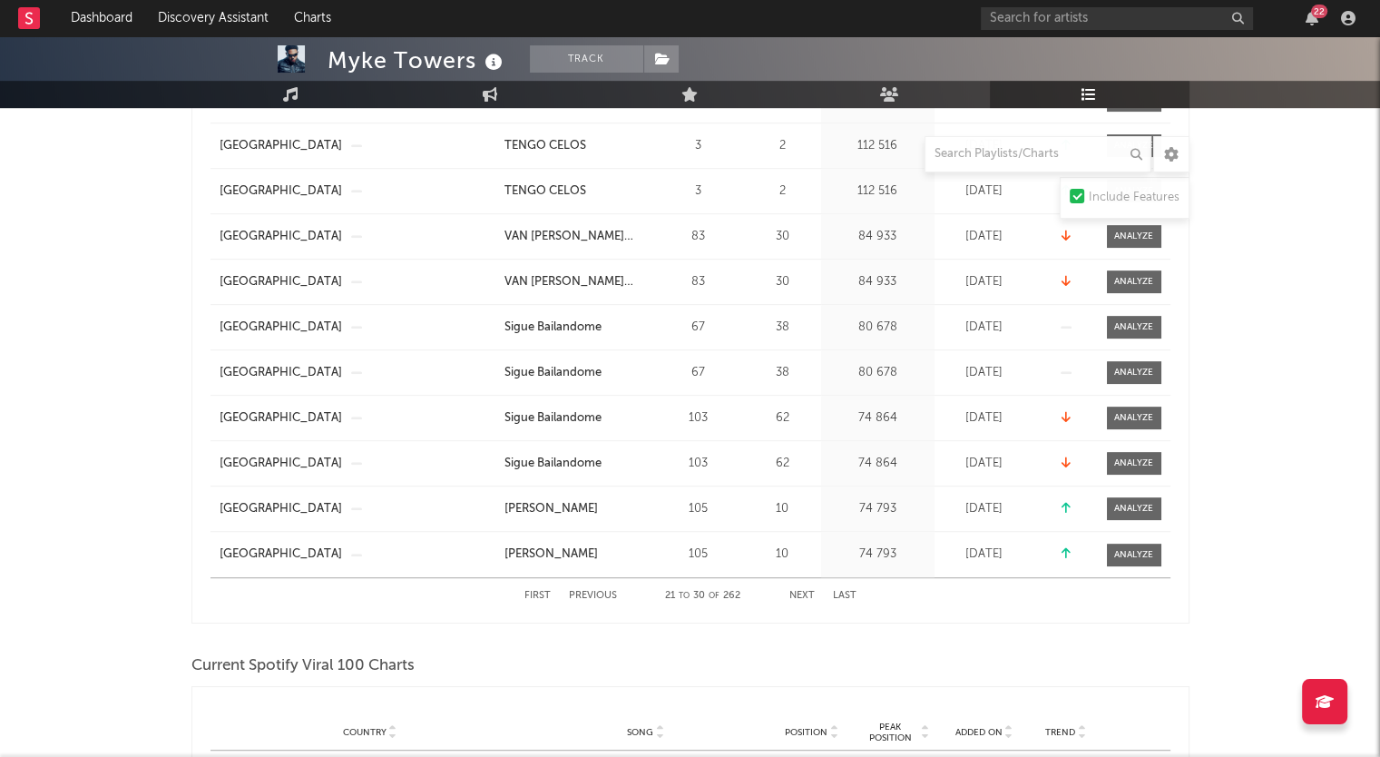
scroll to position [868, 0]
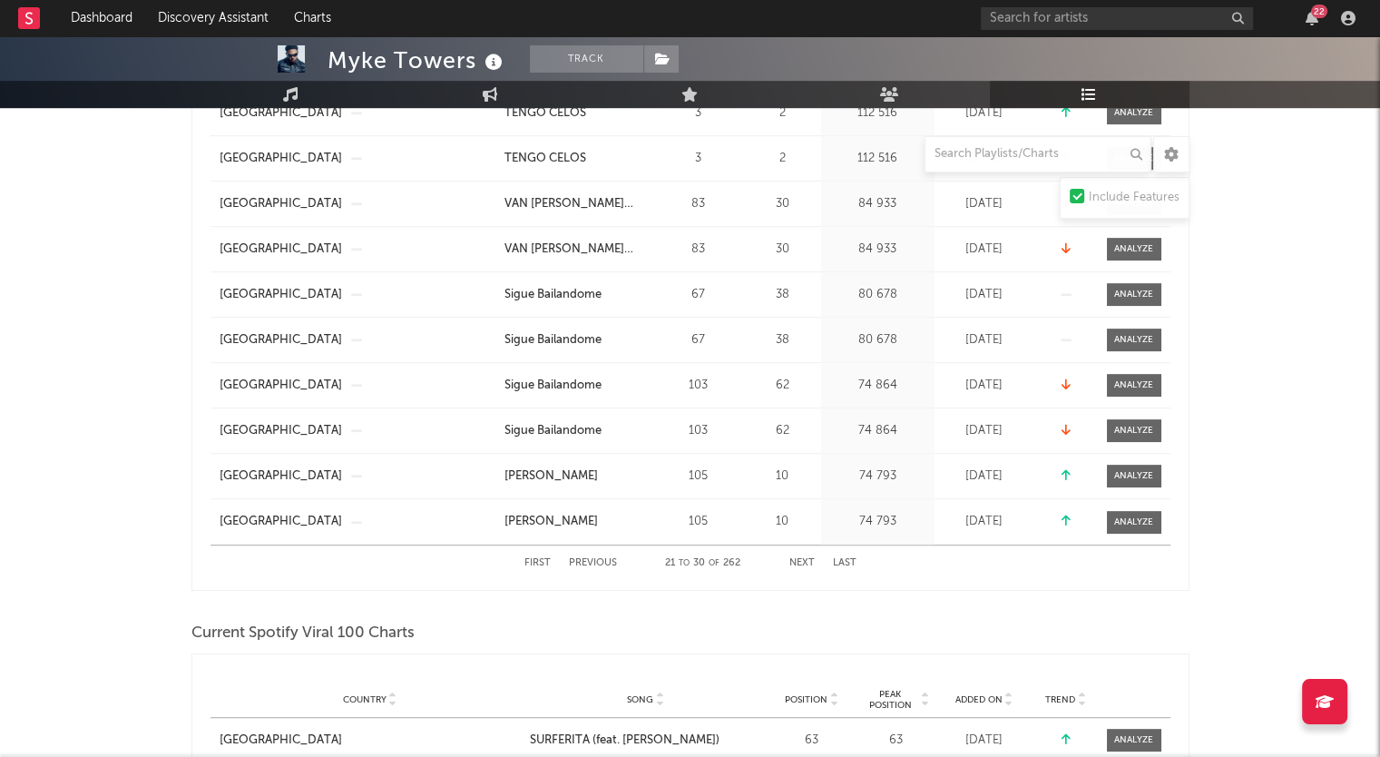
click at [813, 561] on button "Next" at bounding box center [802, 563] width 25 height 10
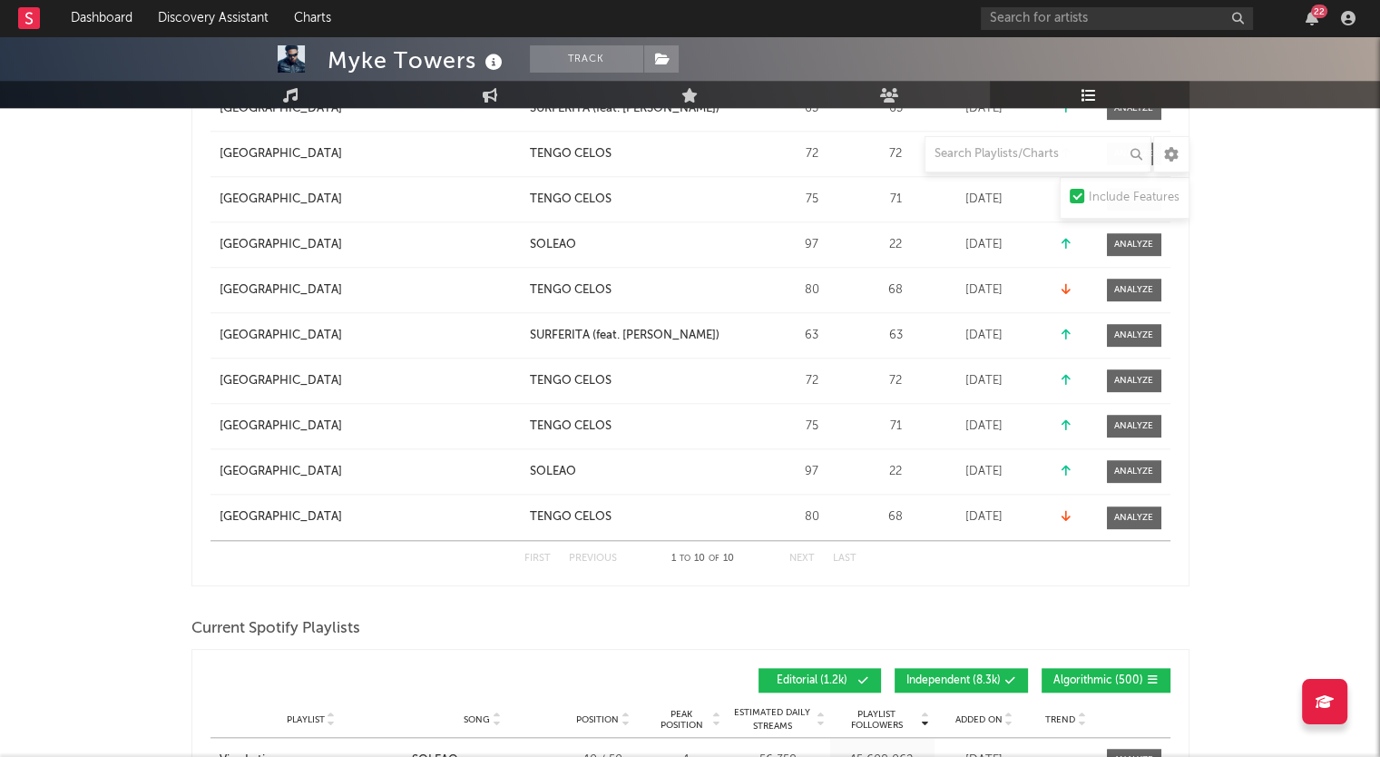
scroll to position [1733, 0]
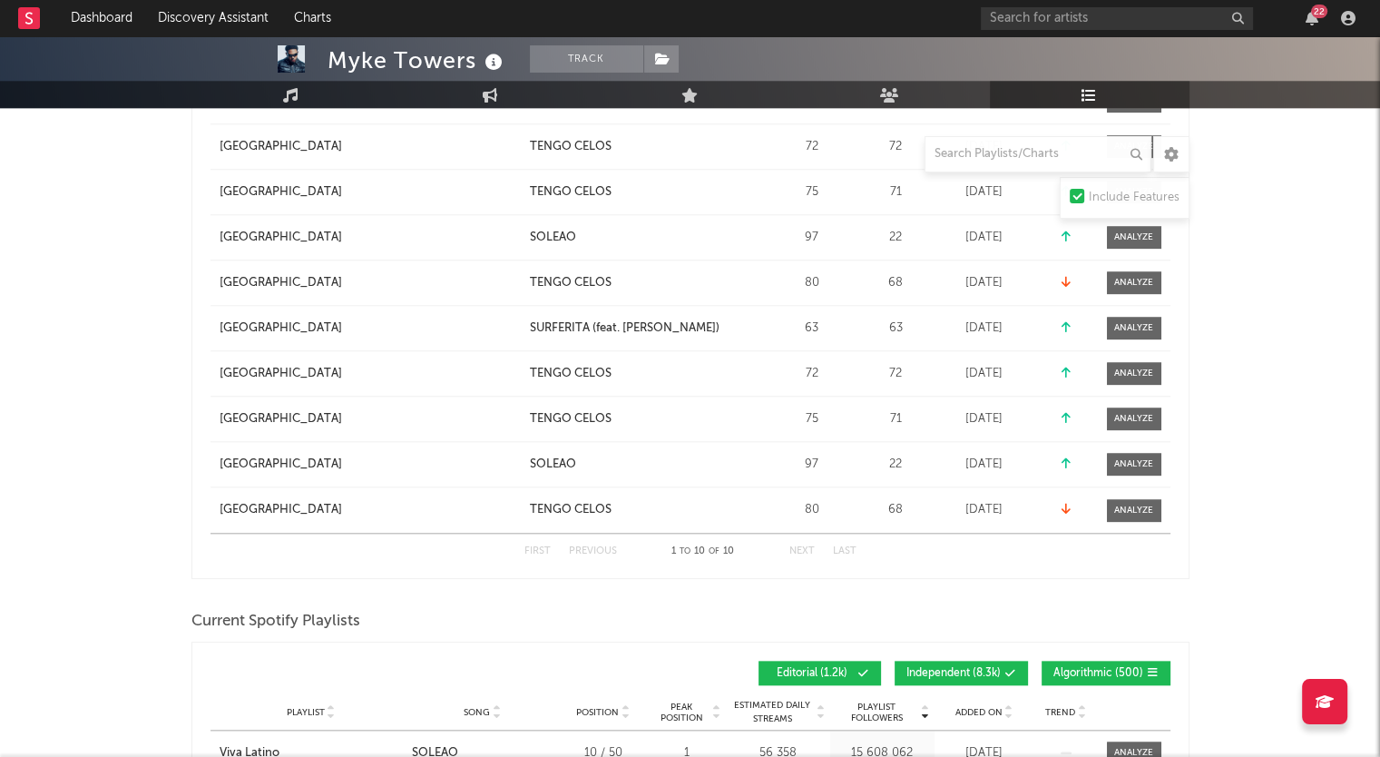
click at [807, 552] on button "Next" at bounding box center [802, 551] width 25 height 10
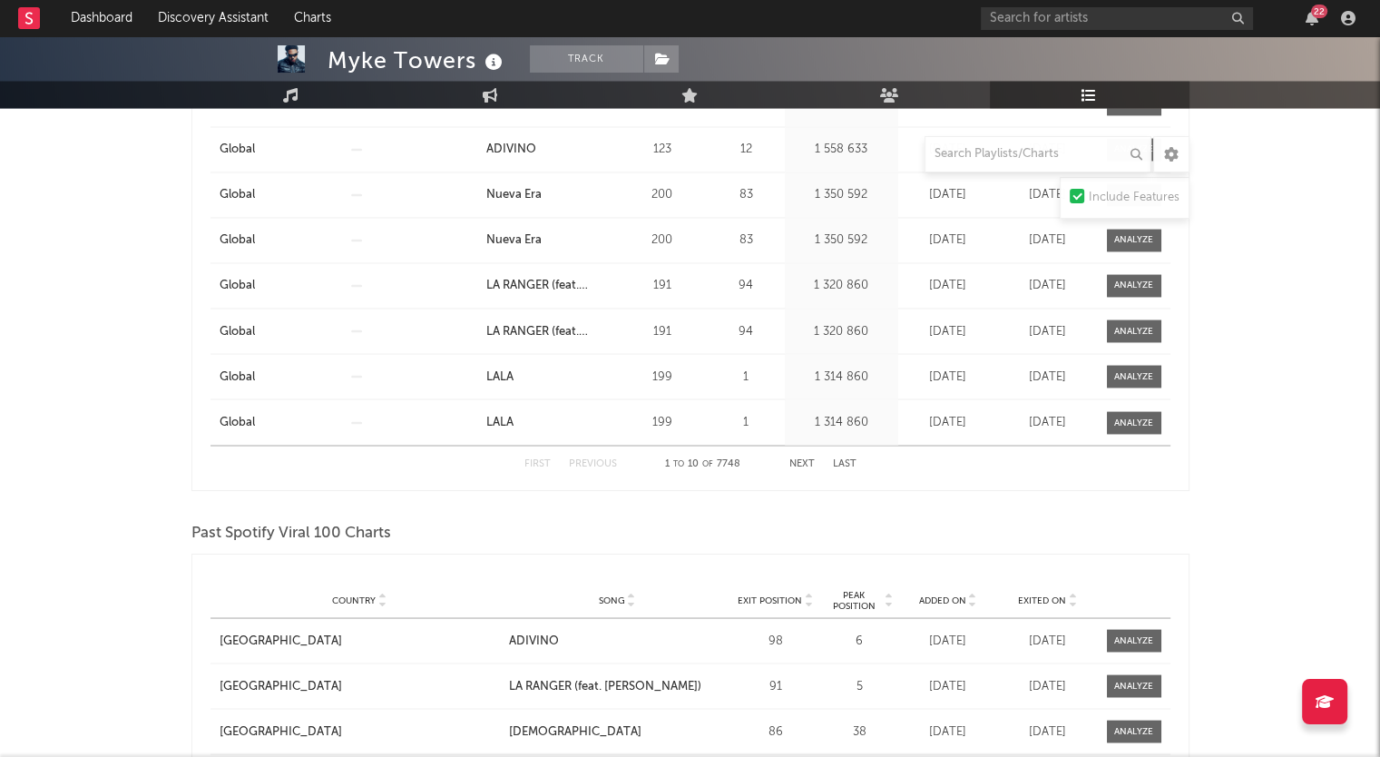
scroll to position [3154, 0]
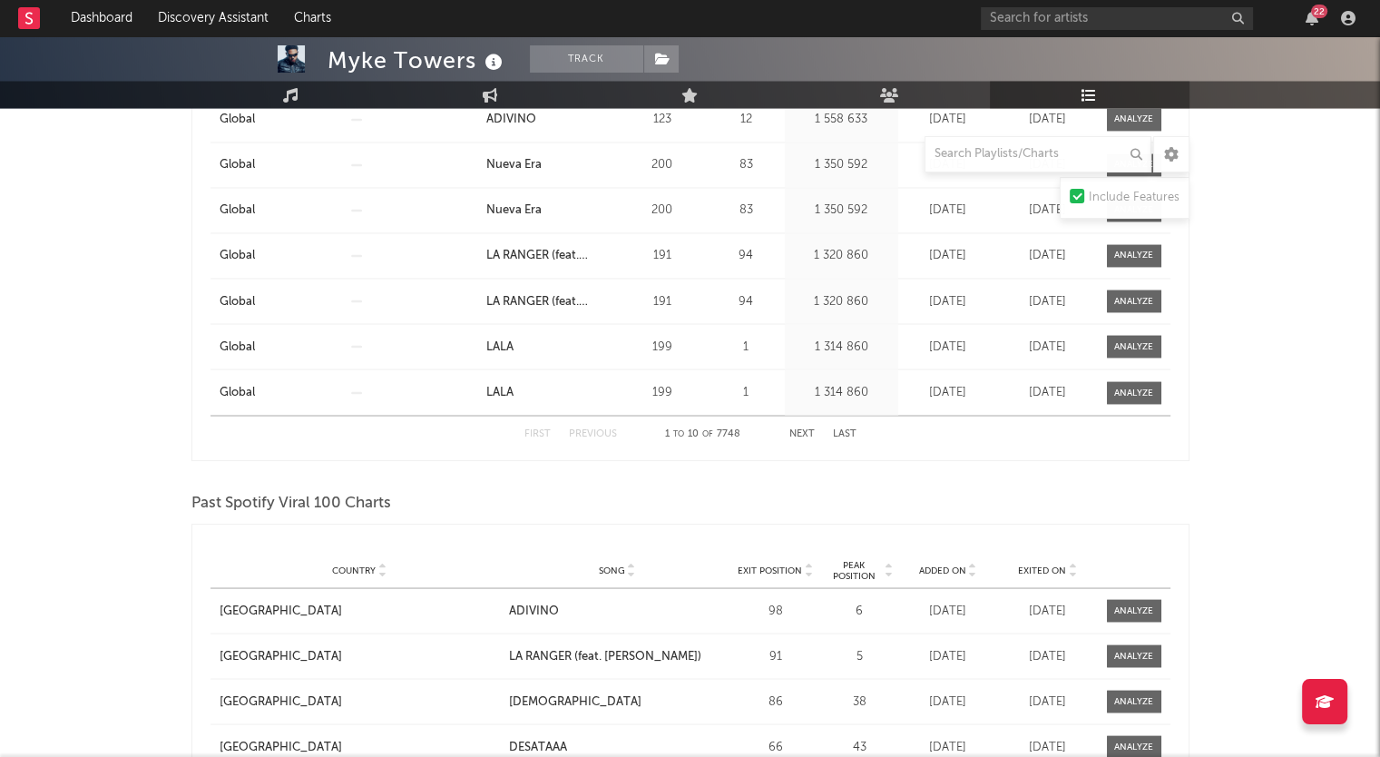
drag, startPoint x: 782, startPoint y: 528, endPoint x: 51, endPoint y: 625, distance: 737.8
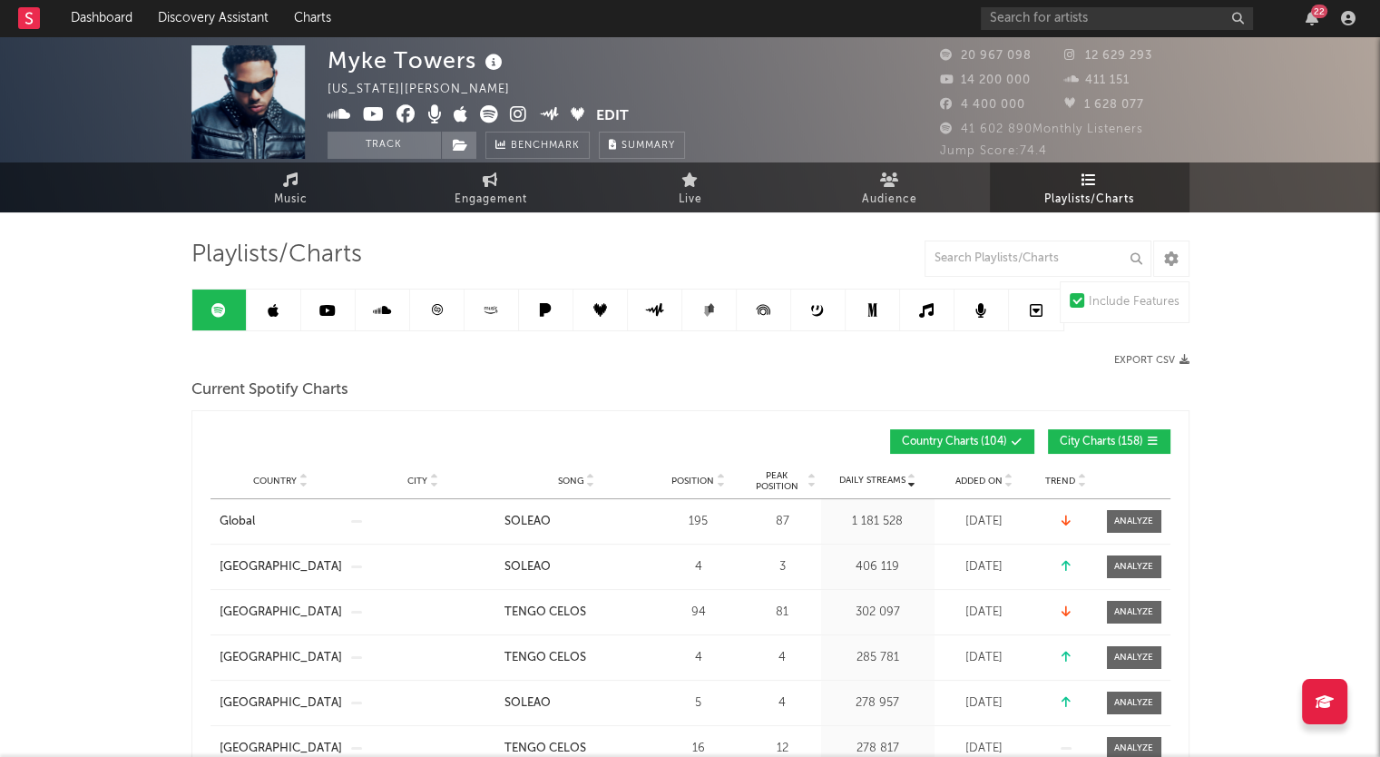
scroll to position [0, 0]
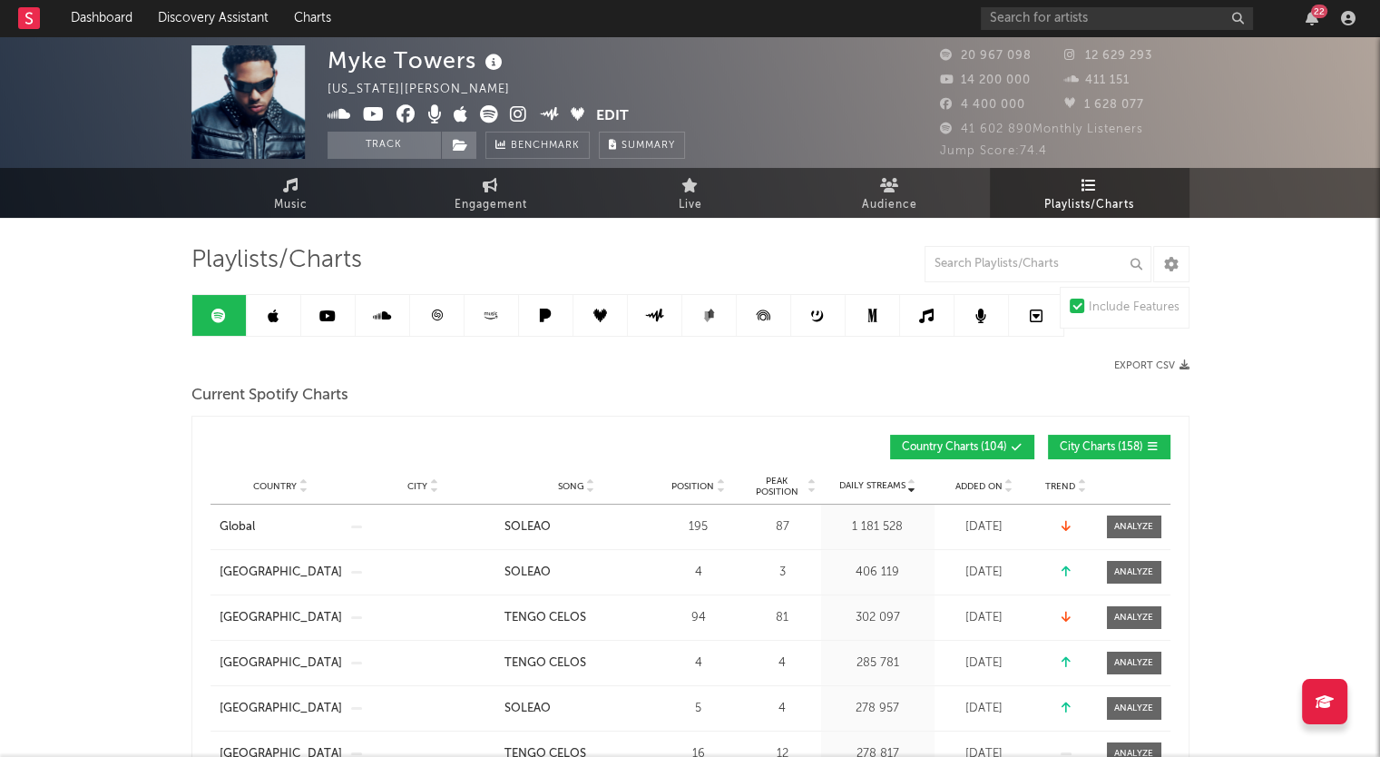
drag, startPoint x: 164, startPoint y: 408, endPoint x: 142, endPoint y: 517, distance: 111.2
click at [907, 197] on span "Audience" at bounding box center [889, 205] width 55 height 22
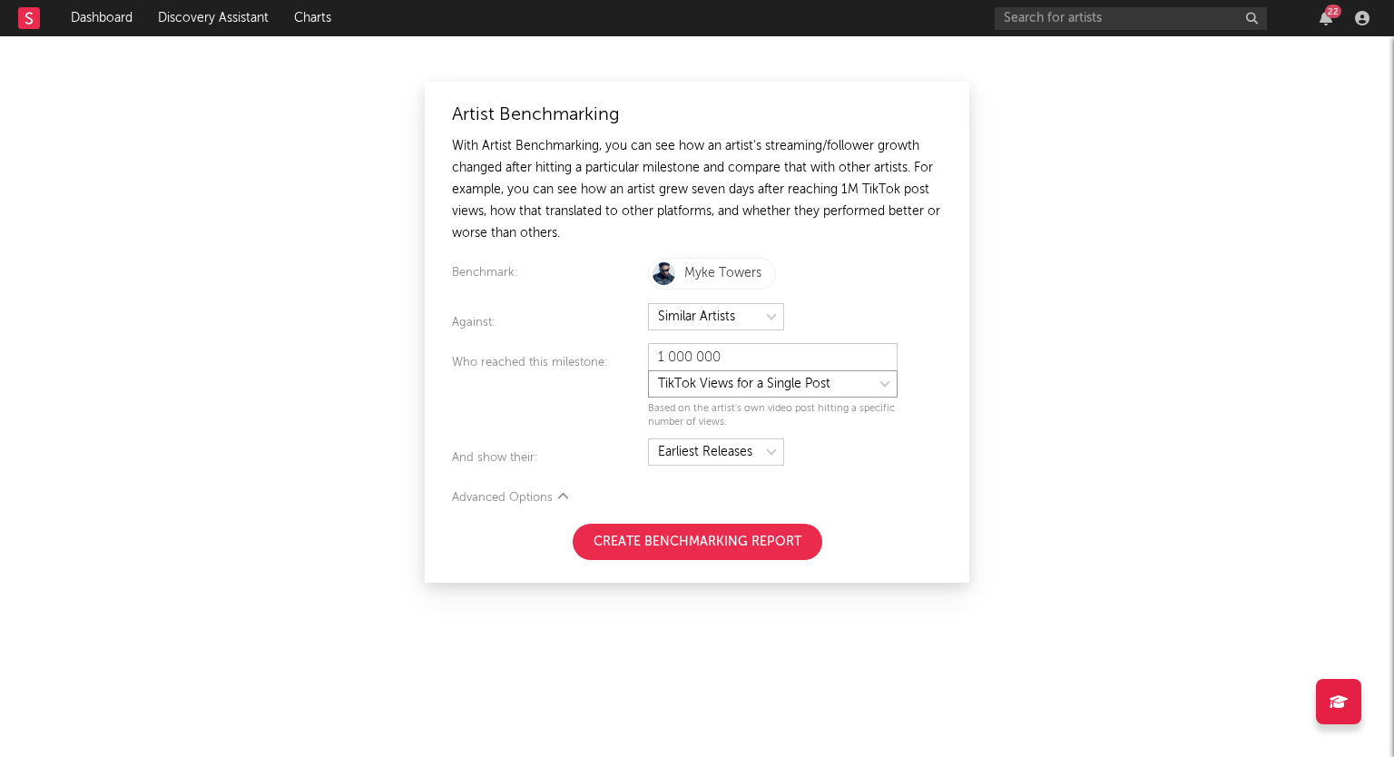
click at [707, 383] on select at bounding box center [773, 383] width 250 height 27
click at [648, 370] on select at bounding box center [773, 383] width 250 height 27
select select "tiktok_self_promo"
type input "25 000"
select select "nielsen_global_audio_stream"
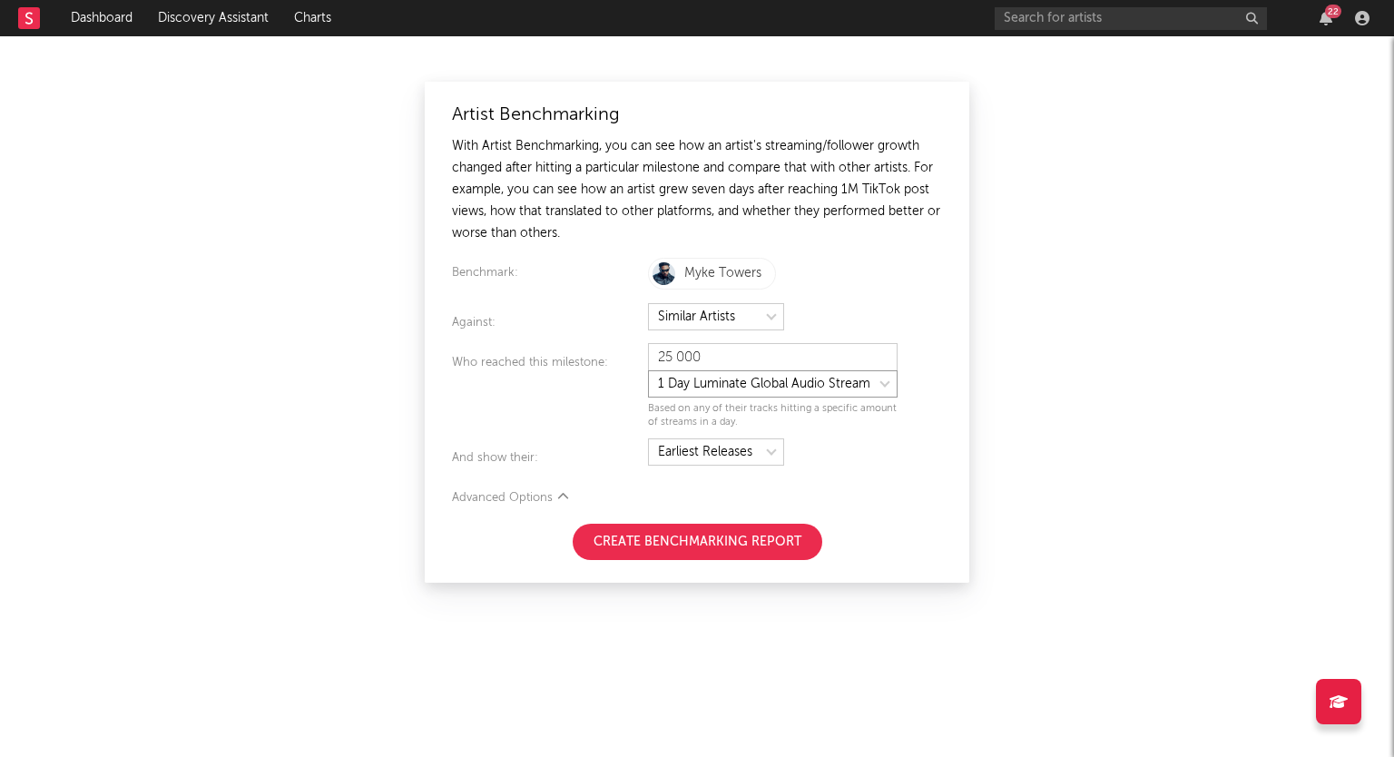
click at [1361, 14] on icon "button" at bounding box center [1362, 18] width 15 height 15
click at [1356, 3] on div "22" at bounding box center [1185, 18] width 381 height 36
click at [1158, 208] on div "Artist Benchmarking With Artist Benchmarking, you can see how an artist's strea…" at bounding box center [697, 396] width 1394 height 721
type input "1 000 000"
select select "tiktok_self_promo"
